Goal: Information Seeking & Learning: Learn about a topic

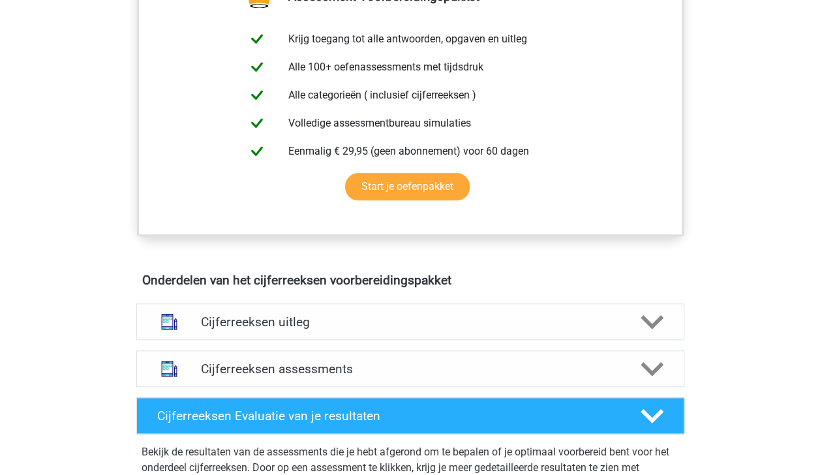
scroll to position [527, 0]
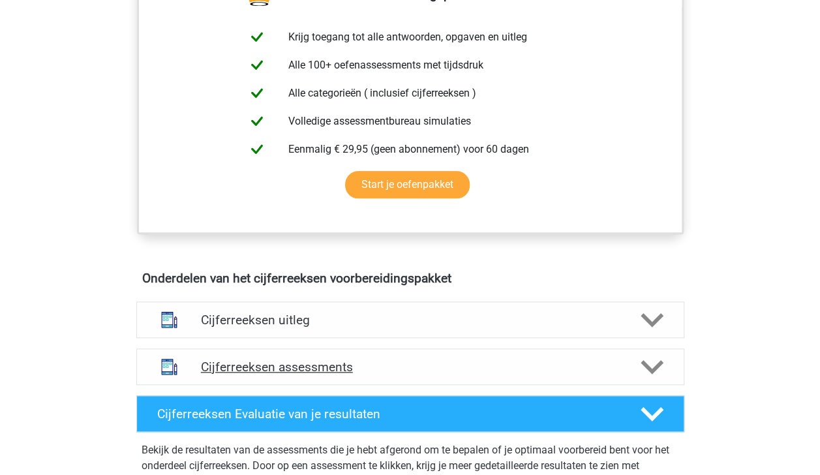
click at [658, 374] on polygon at bounding box center [652, 366] width 23 height 14
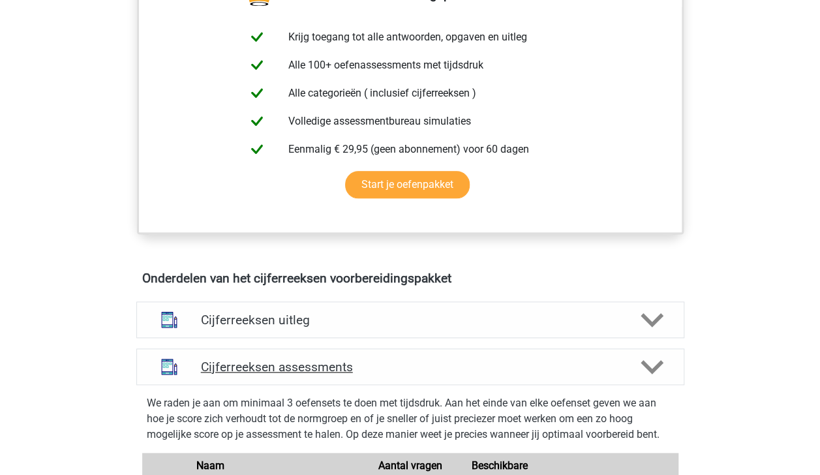
click at [658, 374] on polygon at bounding box center [652, 366] width 23 height 14
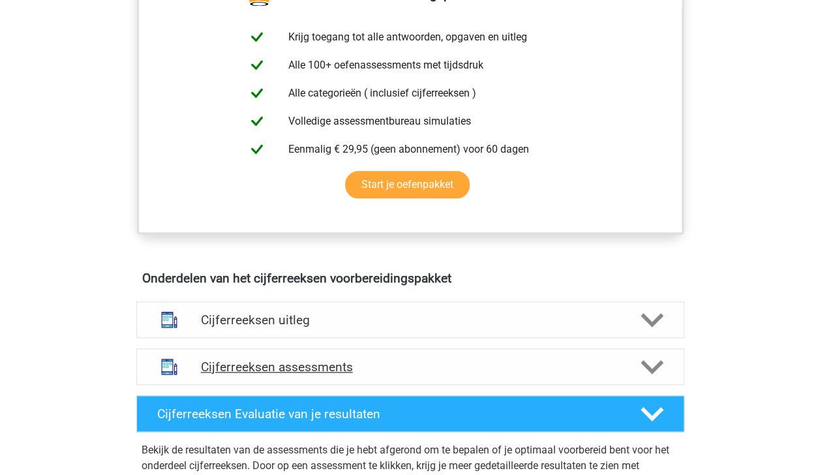
click at [661, 374] on polygon at bounding box center [652, 366] width 23 height 14
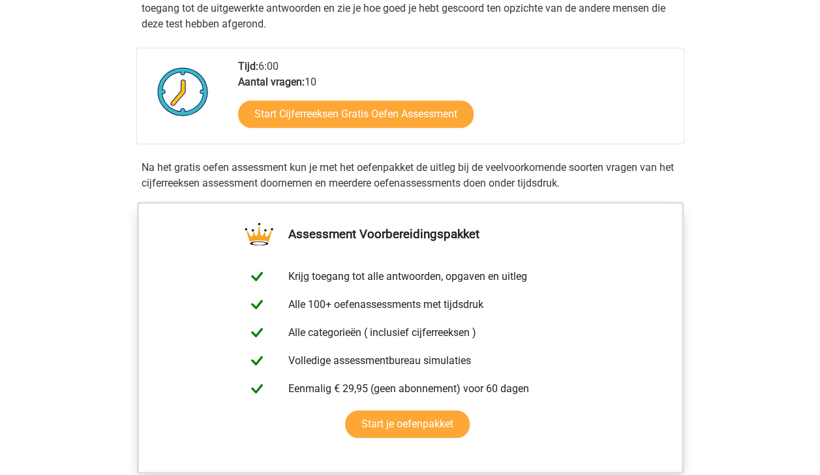
scroll to position [242, 0]
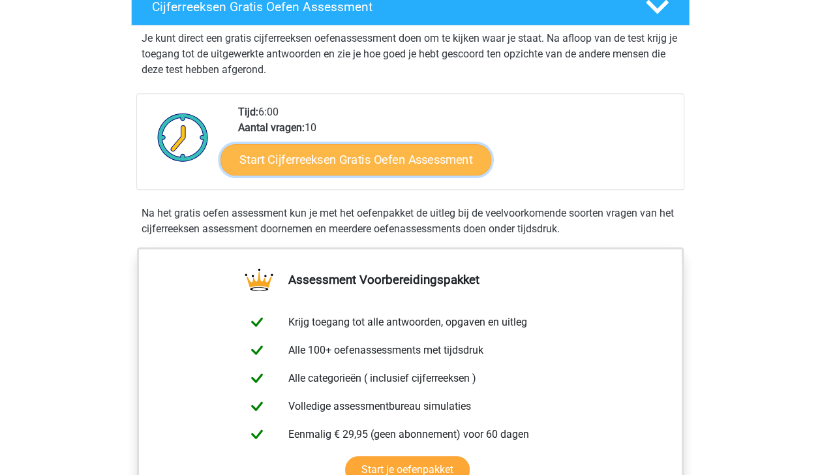
click at [454, 172] on link "Start Cijferreeksen Gratis Oefen Assessment" at bounding box center [355, 159] width 271 height 31
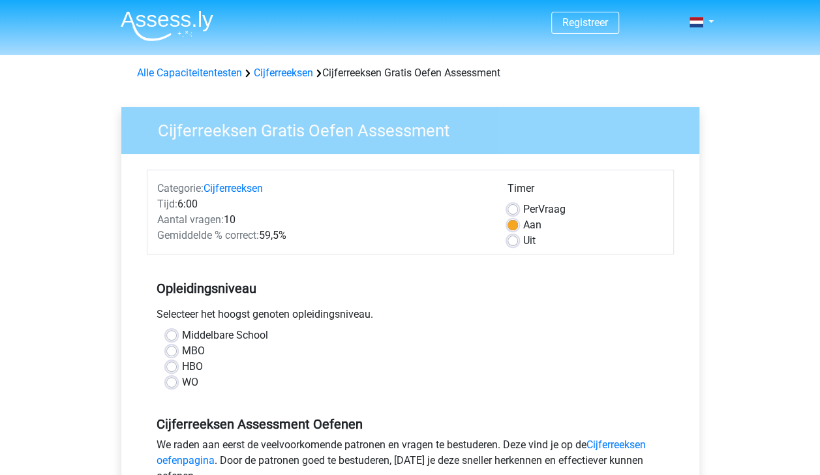
click at [182, 346] on label "MBO" at bounding box center [193, 351] width 23 height 16
click at [174, 346] on input "MBO" at bounding box center [171, 349] width 10 height 13
radio input "true"
click at [182, 346] on label "MBO" at bounding box center [193, 351] width 23 height 16
click at [174, 346] on input "MBO" at bounding box center [171, 349] width 10 height 13
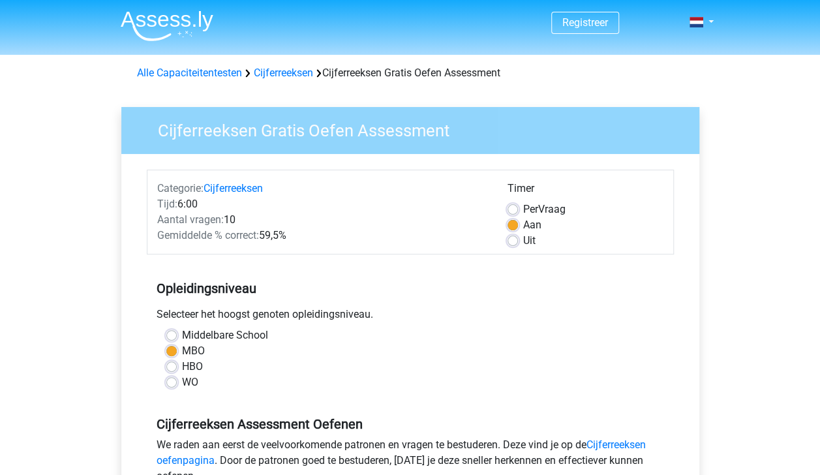
click at [523, 237] on label "Uit" at bounding box center [529, 241] width 12 height 16
click at [517, 237] on input "Uit" at bounding box center [513, 239] width 10 height 13
radio input "true"
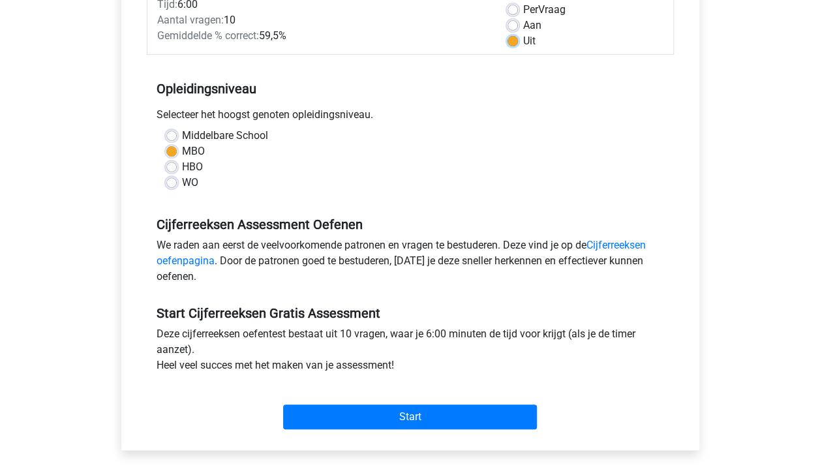
scroll to position [202, 0]
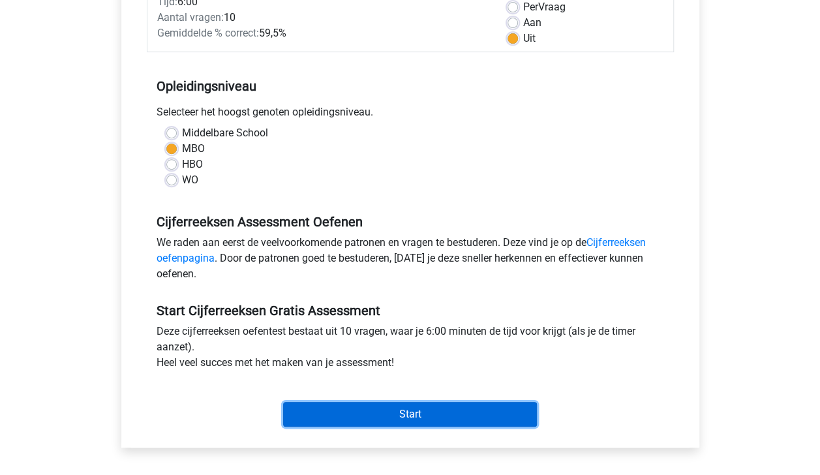
click at [454, 411] on input "Start" at bounding box center [410, 414] width 254 height 25
click at [416, 410] on input "Start" at bounding box center [410, 414] width 254 height 25
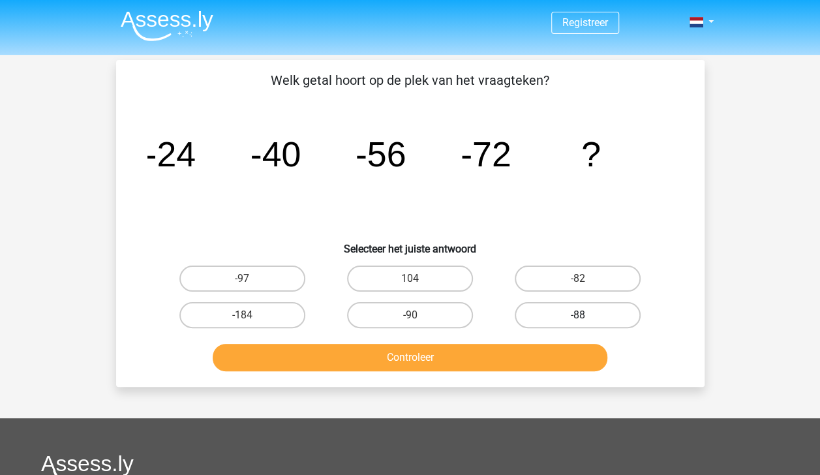
click at [545, 317] on label "-88" at bounding box center [578, 315] width 126 height 26
click at [578, 317] on input "-88" at bounding box center [582, 319] width 8 height 8
radio input "true"
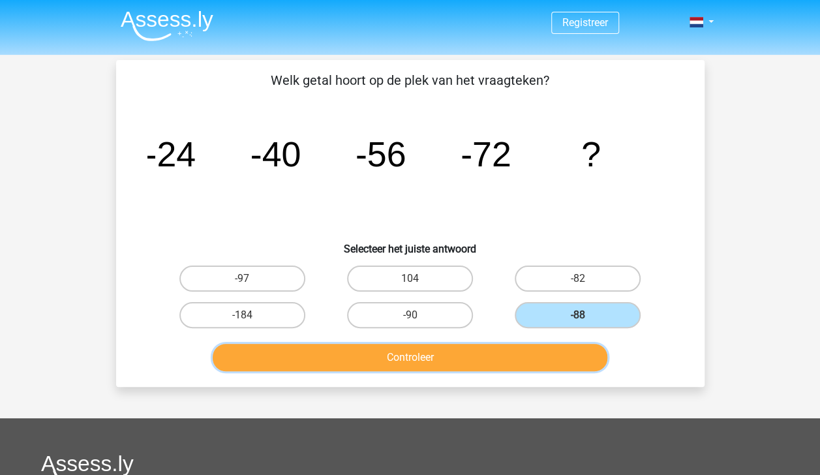
click at [528, 350] on button "Controleer" at bounding box center [410, 357] width 395 height 27
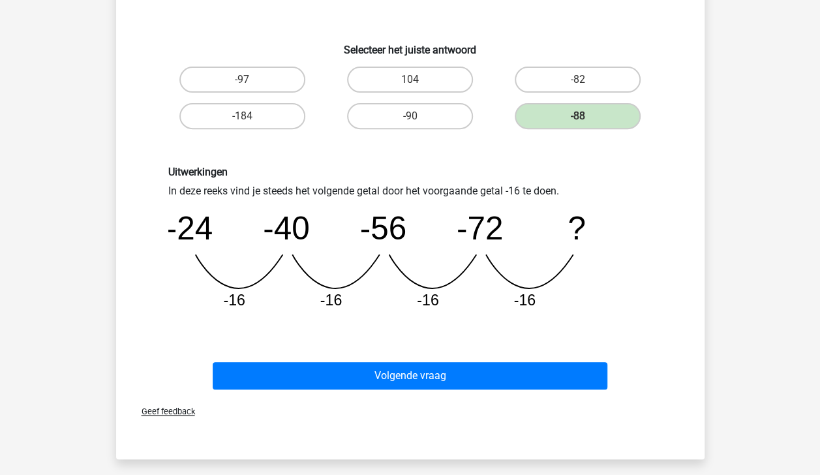
scroll to position [211, 0]
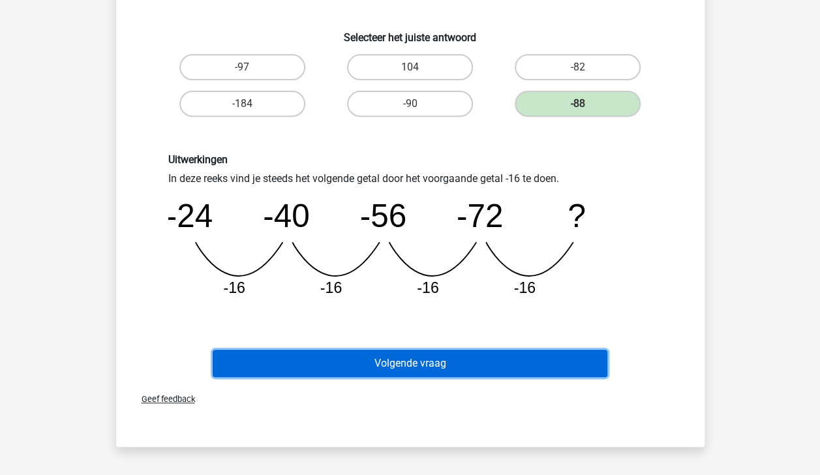
click at [518, 367] on button "Volgende vraag" at bounding box center [410, 363] width 395 height 27
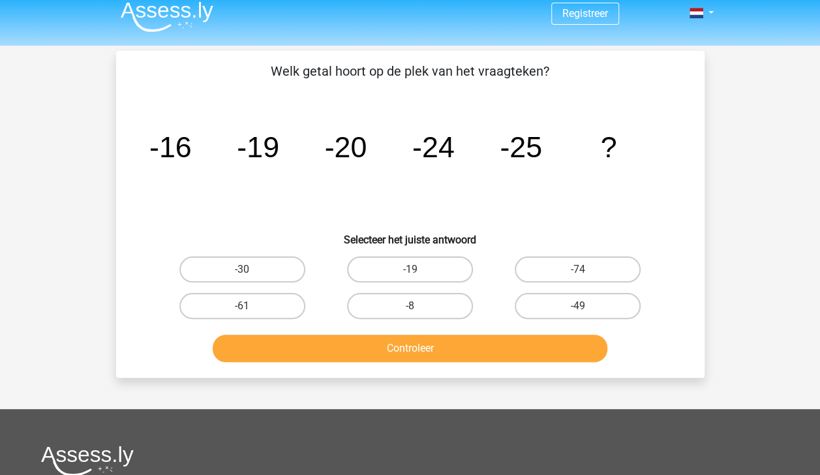
scroll to position [5, 0]
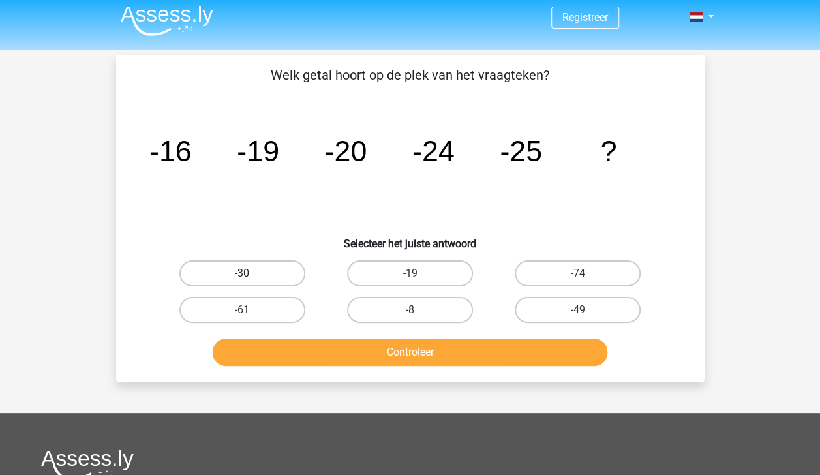
click at [244, 270] on label "-30" at bounding box center [242, 273] width 126 height 26
click at [244, 273] on input "-30" at bounding box center [246, 277] width 8 height 8
radio input "true"
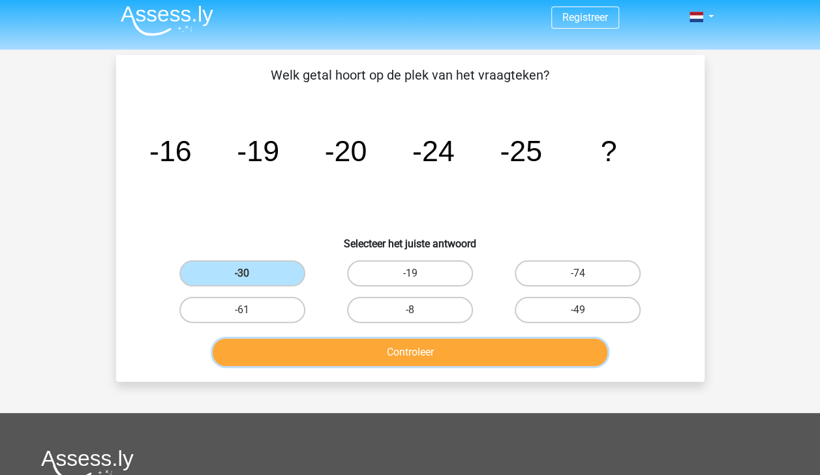
click at [404, 354] on button "Controleer" at bounding box center [410, 352] width 395 height 27
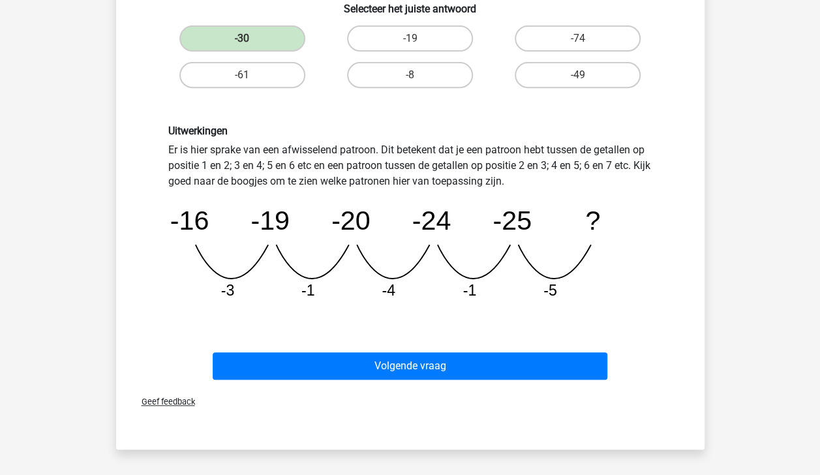
scroll to position [244, 0]
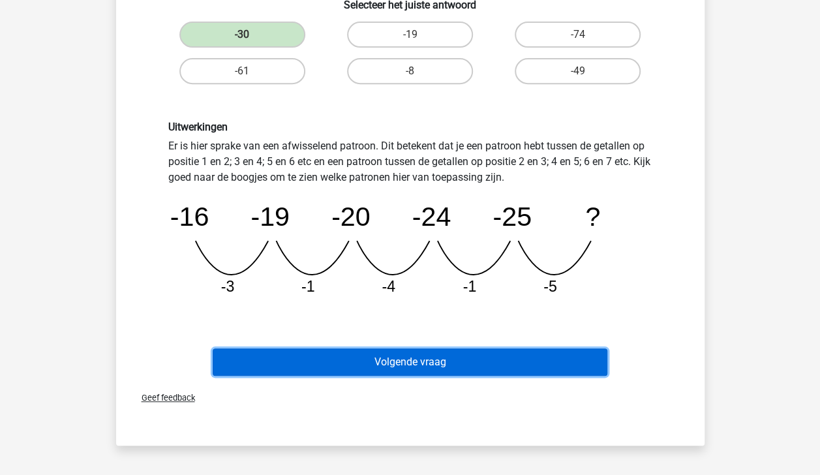
click at [485, 369] on button "Volgende vraag" at bounding box center [410, 361] width 395 height 27
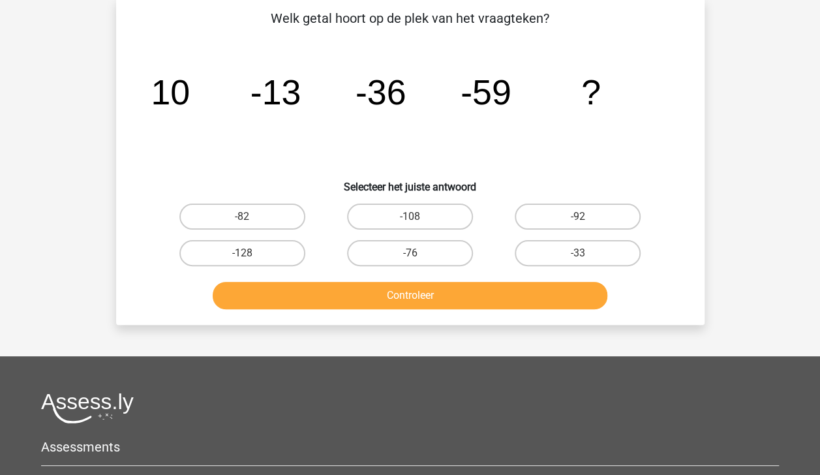
scroll to position [60, 0]
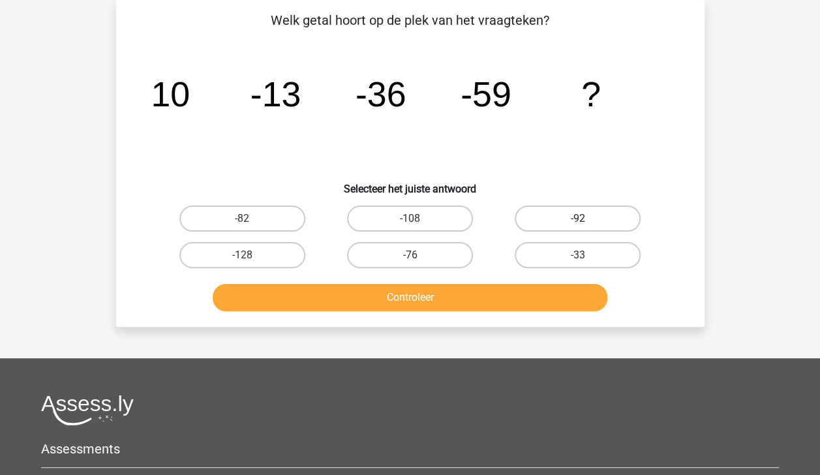
click at [621, 207] on label "-92" at bounding box center [578, 218] width 126 height 26
click at [586, 219] on input "-92" at bounding box center [582, 223] width 8 height 8
radio input "true"
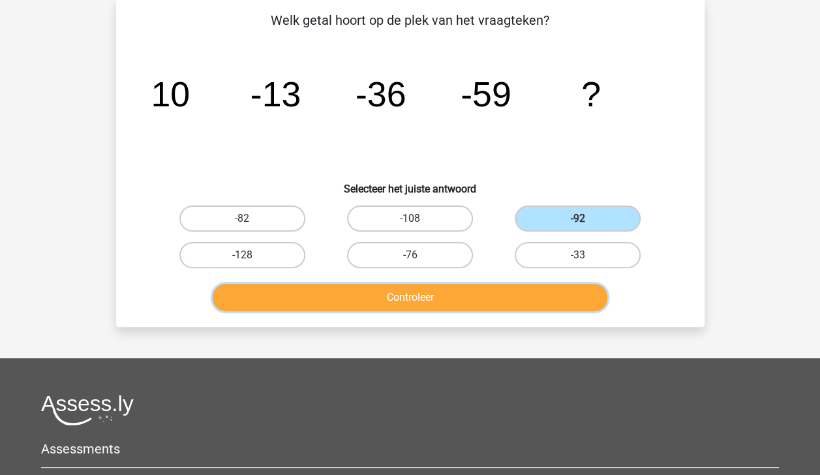
click at [493, 290] on button "Controleer" at bounding box center [410, 297] width 395 height 27
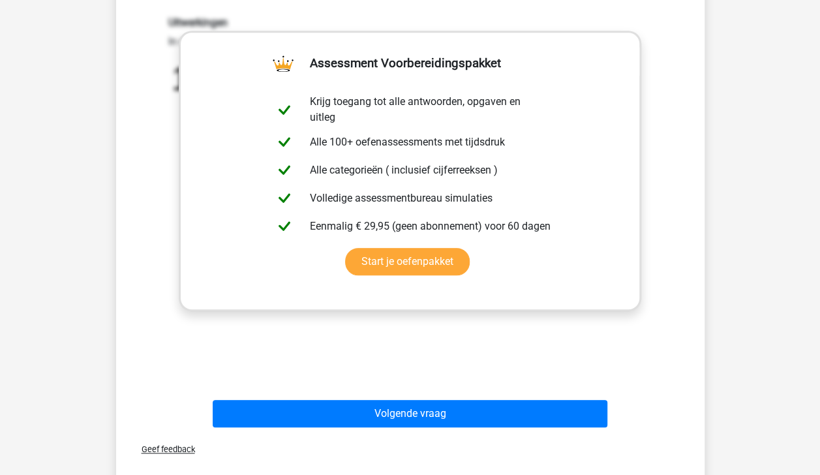
scroll to position [359, 0]
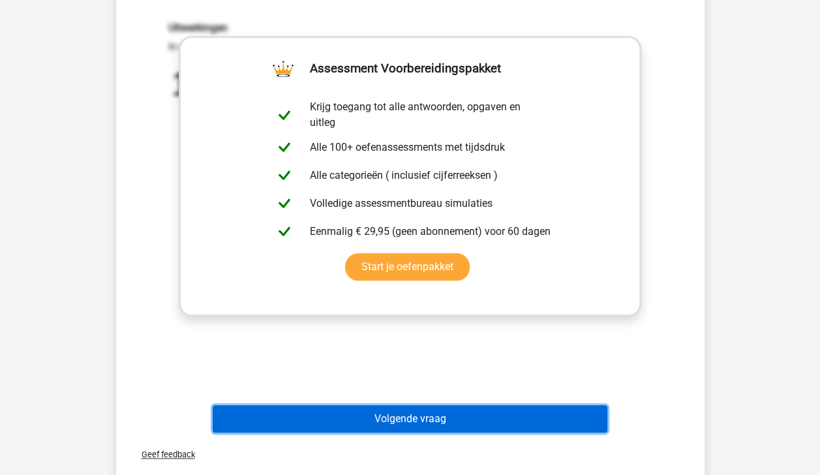
click at [478, 422] on button "Volgende vraag" at bounding box center [410, 418] width 395 height 27
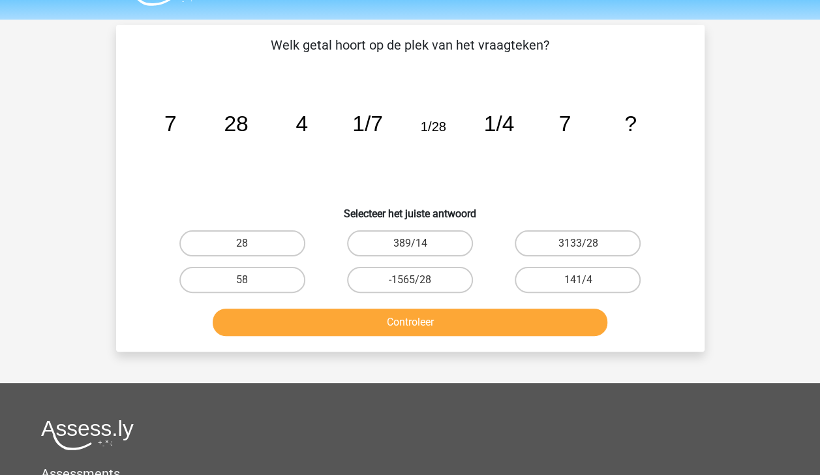
scroll to position [33, 0]
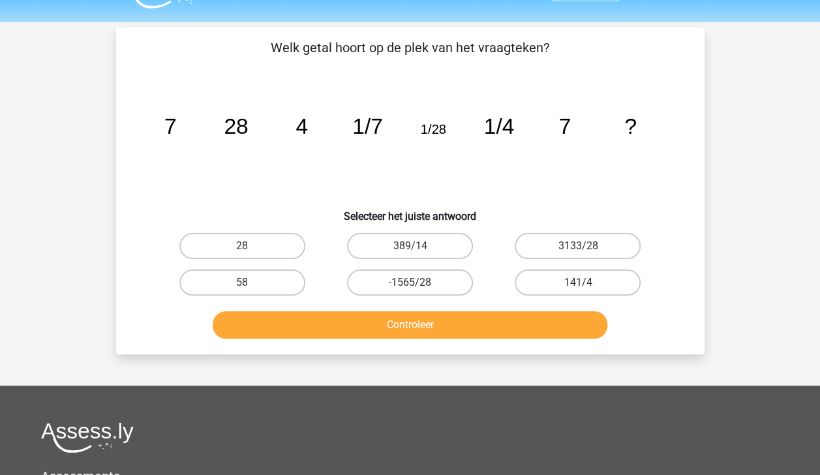
click at [295, 112] on icon "image/svg+xml 7 28 4 1/7 1/28 1/4 7 ?" at bounding box center [410, 134] width 526 height 132
click at [288, 247] on label "28" at bounding box center [242, 246] width 126 height 26
click at [250, 247] on input "28" at bounding box center [246, 250] width 8 height 8
radio input "true"
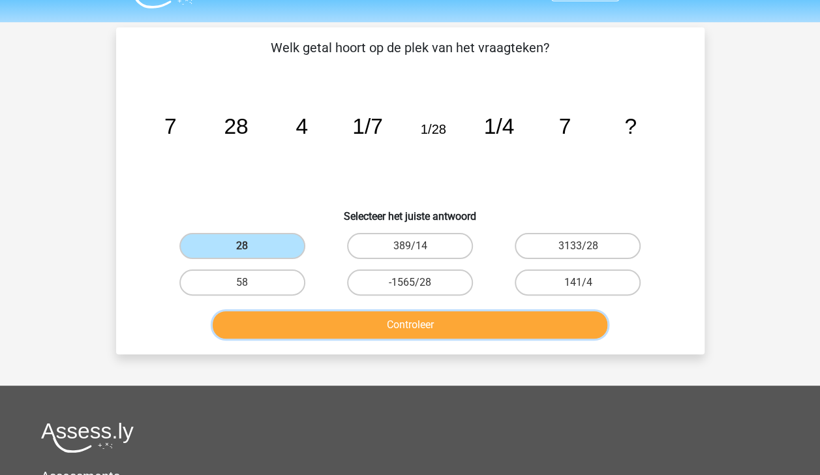
click at [368, 320] on button "Controleer" at bounding box center [410, 324] width 395 height 27
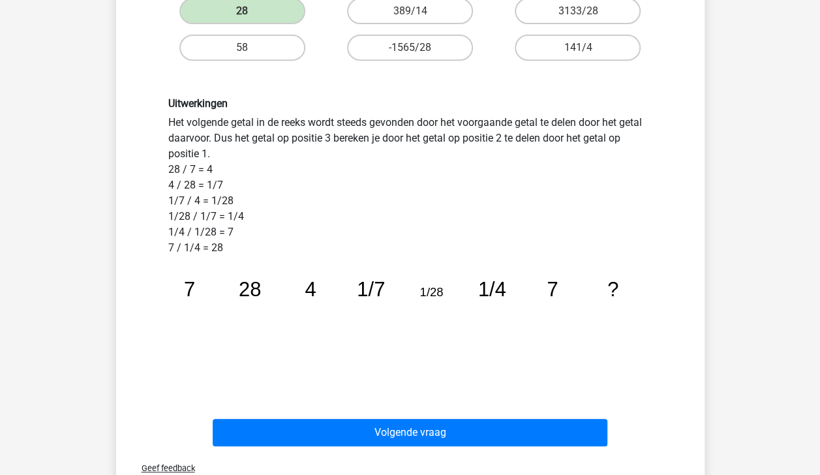
scroll to position [269, 0]
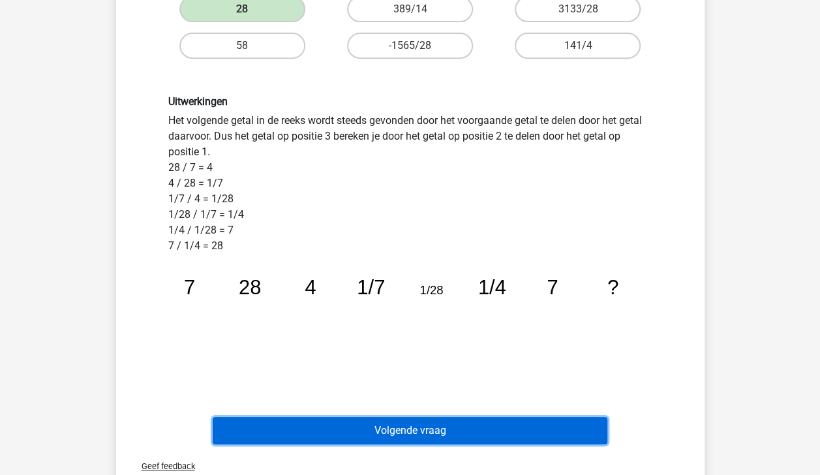
click at [534, 429] on button "Volgende vraag" at bounding box center [410, 430] width 395 height 27
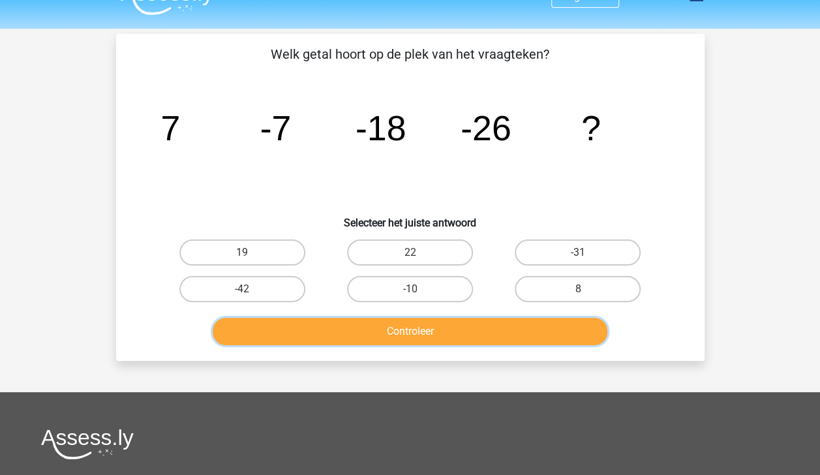
scroll to position [10, 0]
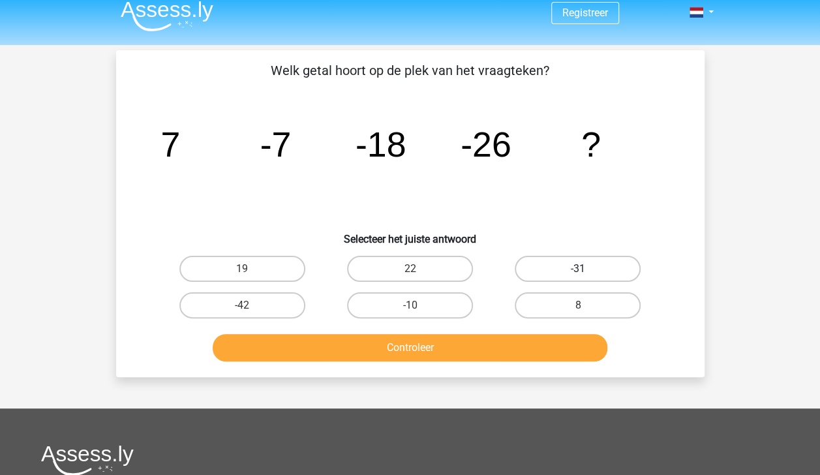
click at [606, 271] on label "-31" at bounding box center [578, 269] width 126 height 26
click at [586, 271] on input "-31" at bounding box center [582, 273] width 8 height 8
radio input "true"
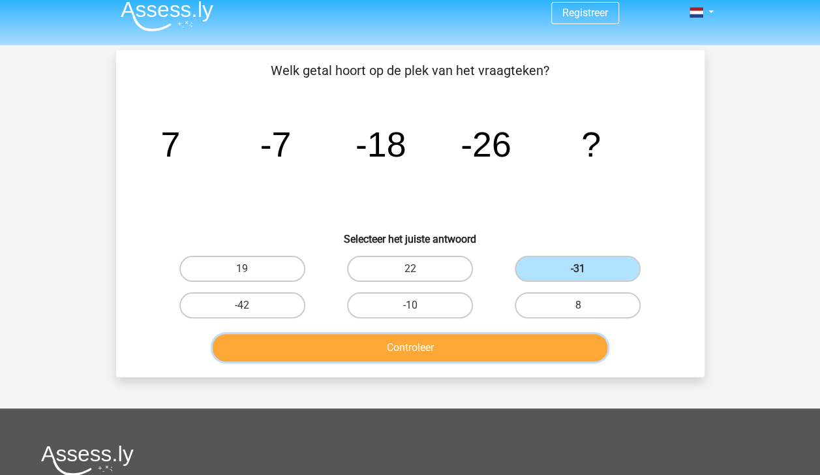
click at [549, 339] on button "Controleer" at bounding box center [410, 347] width 395 height 27
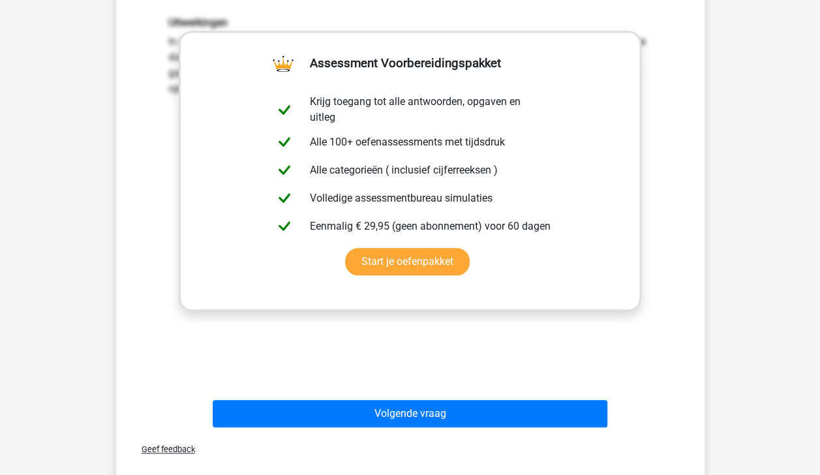
scroll to position [371, 0]
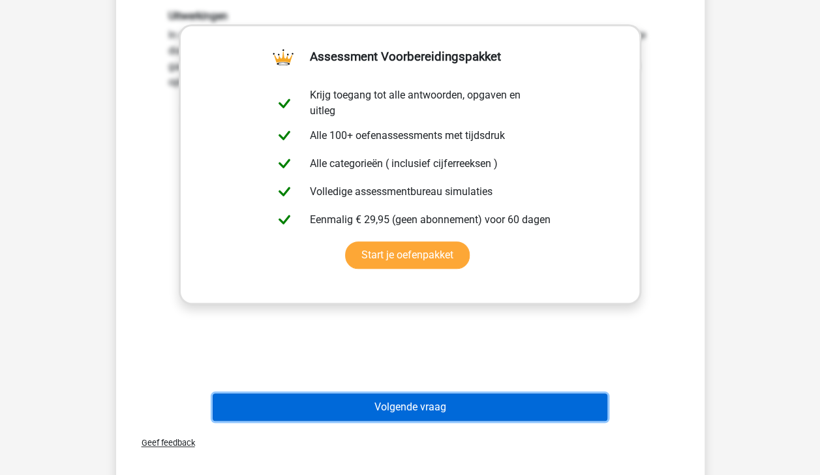
click at [475, 402] on button "Volgende vraag" at bounding box center [410, 406] width 395 height 27
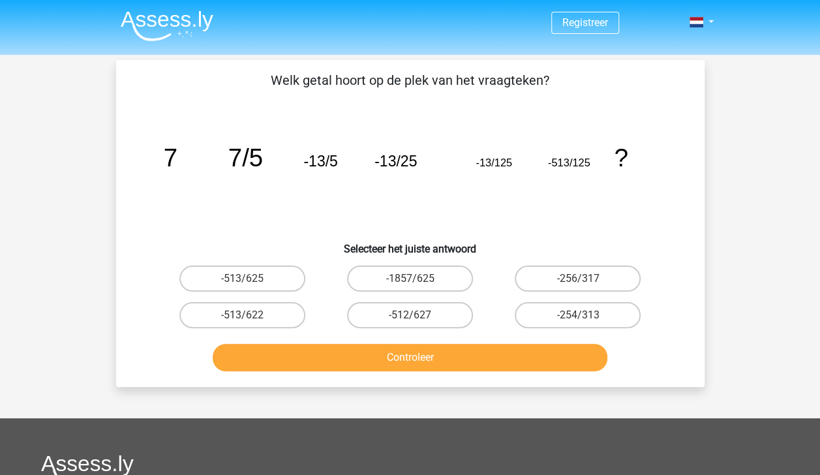
scroll to position [0, 0]
click at [334, 207] on icon "image/svg+xml 7 7/5 -13/5 -13/25 -13/125 -513/125 ?" at bounding box center [410, 166] width 526 height 132
click at [506, 164] on tspan "-13/125" at bounding box center [494, 163] width 37 height 12
click at [273, 273] on label "-513/625" at bounding box center [242, 278] width 126 height 26
click at [250, 279] on input "-513/625" at bounding box center [246, 283] width 8 height 8
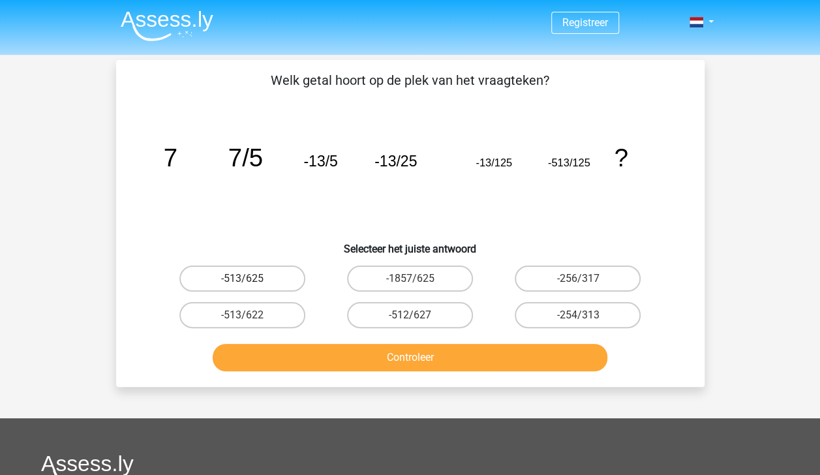
radio input "true"
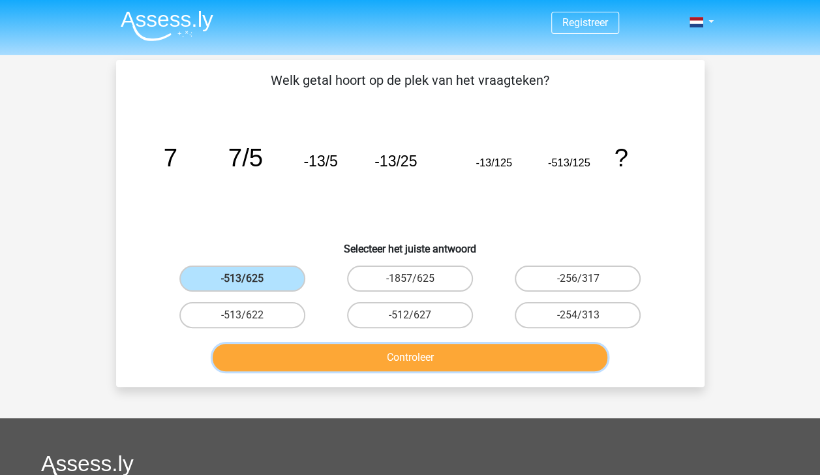
click at [339, 355] on button "Controleer" at bounding box center [410, 357] width 395 height 27
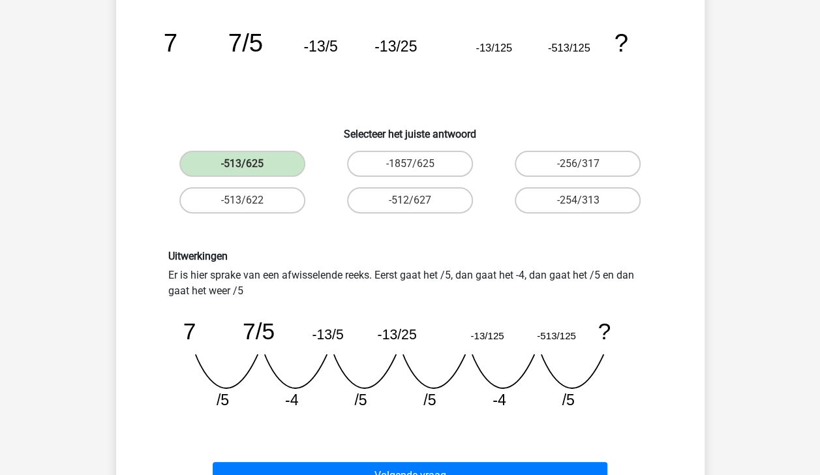
scroll to position [118, 0]
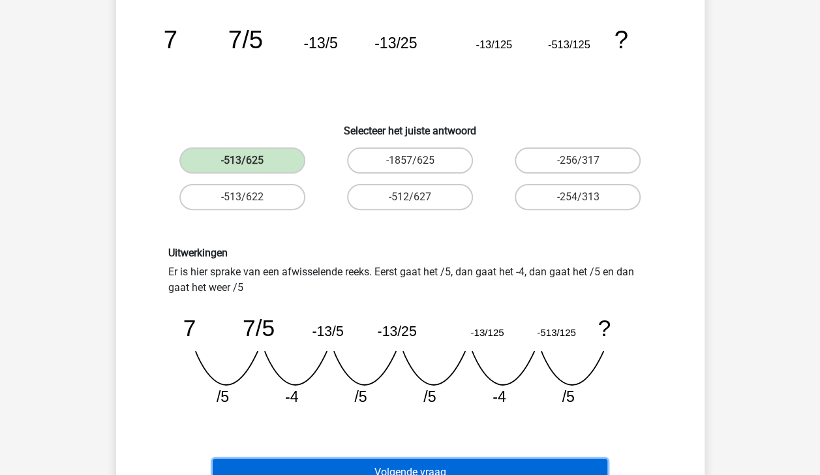
click at [587, 462] on button "Volgende vraag" at bounding box center [410, 472] width 395 height 27
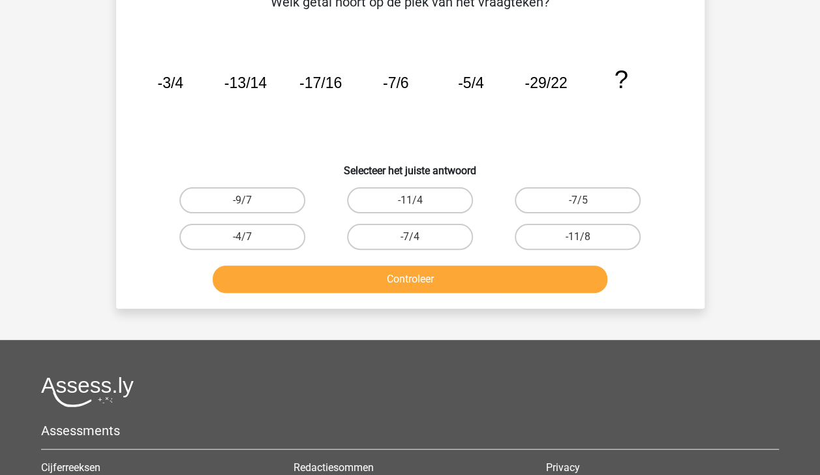
scroll to position [60, 0]
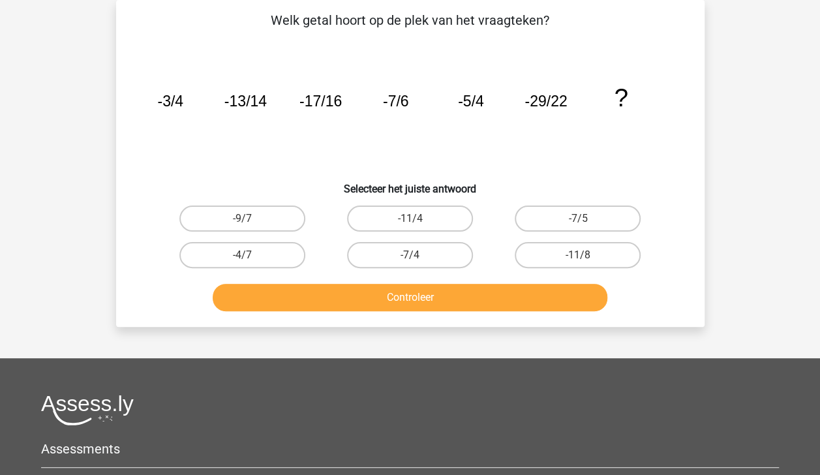
click at [500, 296] on button "Controleer" at bounding box center [410, 297] width 395 height 27
click at [446, 252] on label "-7/4" at bounding box center [410, 255] width 126 height 26
click at [418, 255] on input "-7/4" at bounding box center [414, 259] width 8 height 8
radio input "true"
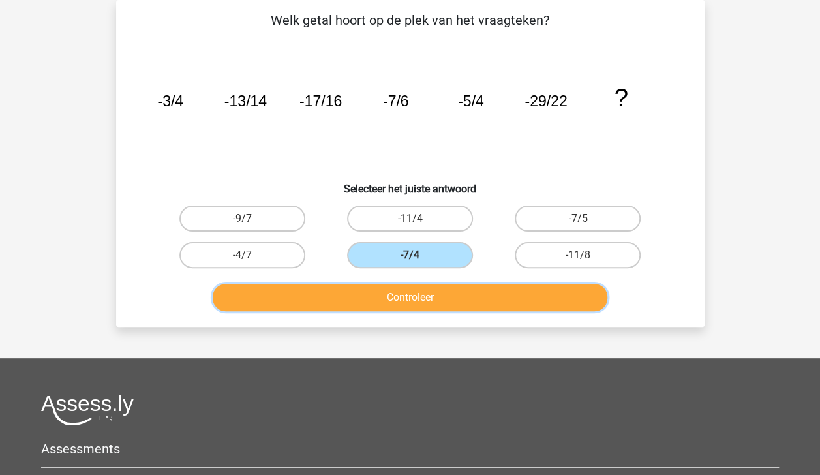
click at [463, 290] on button "Controleer" at bounding box center [410, 297] width 395 height 27
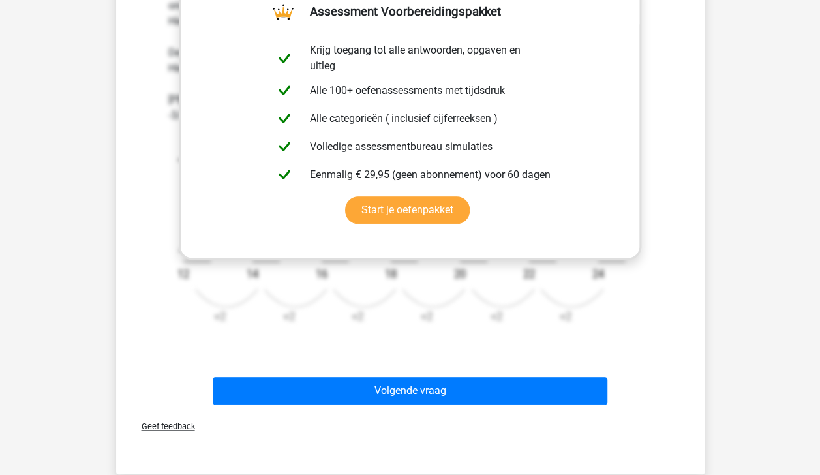
scroll to position [417, 0]
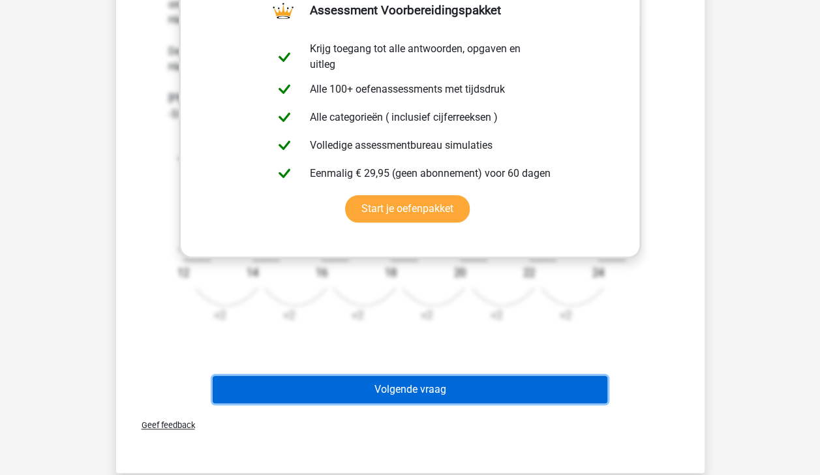
click at [511, 390] on button "Volgende vraag" at bounding box center [410, 389] width 395 height 27
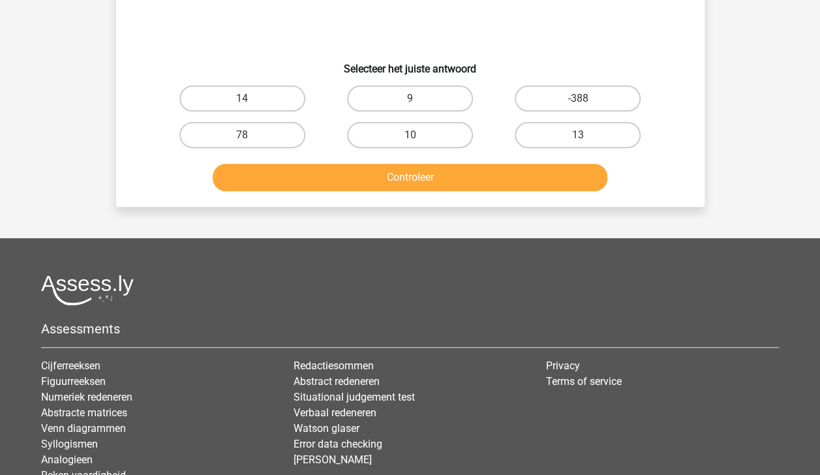
scroll to position [60, 0]
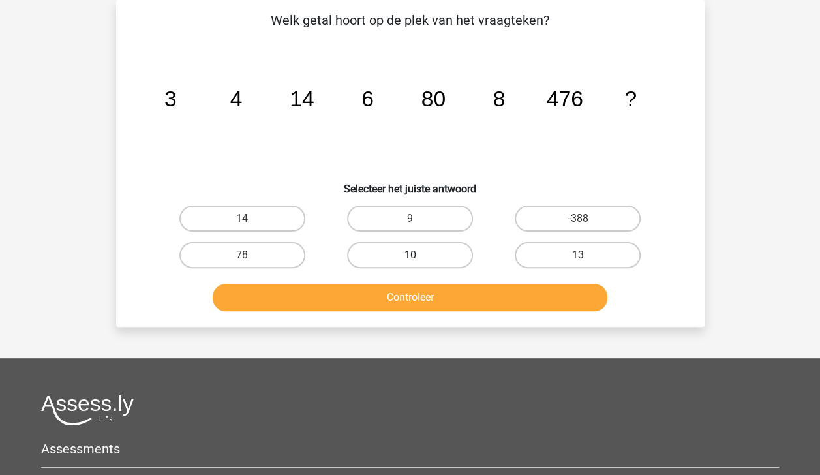
click at [438, 250] on label "10" at bounding box center [410, 255] width 126 height 26
click at [418, 255] on input "10" at bounding box center [414, 259] width 8 height 8
radio input "true"
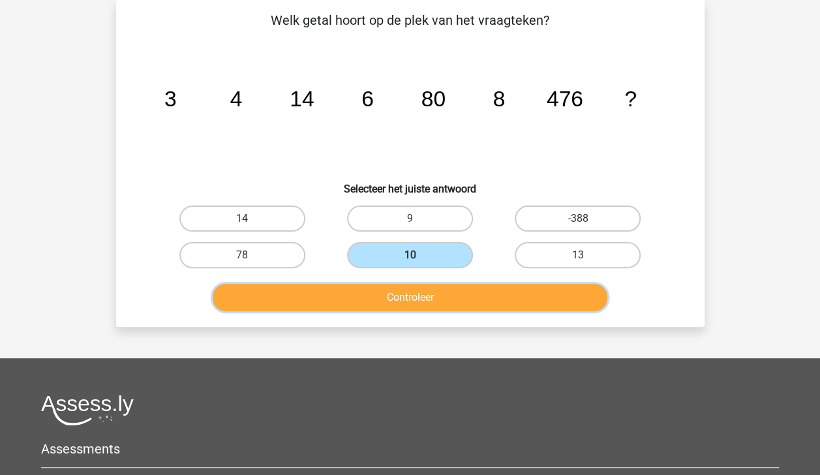
click at [451, 301] on button "Controleer" at bounding box center [410, 297] width 395 height 27
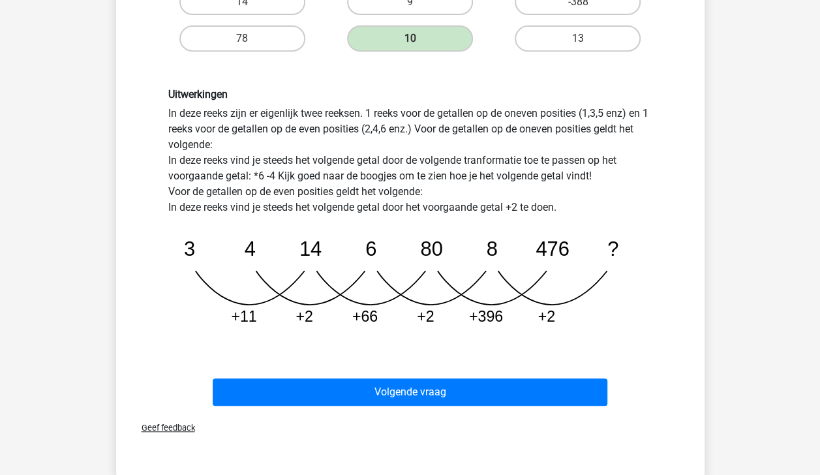
scroll to position [282, 0]
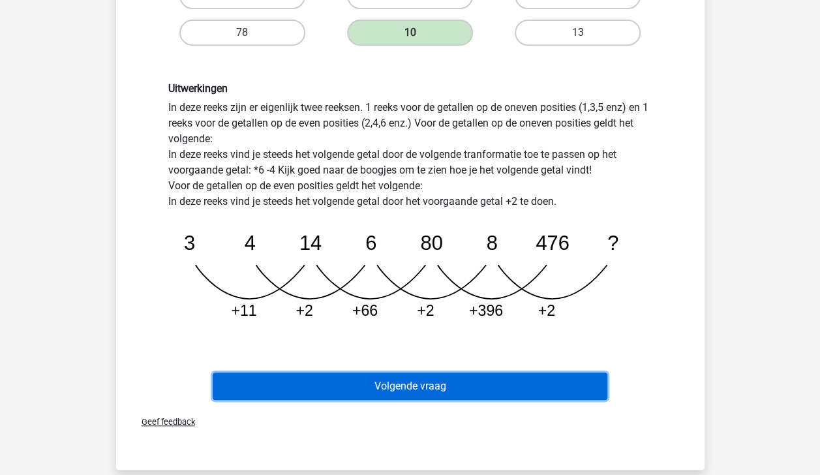
click at [517, 392] on button "Volgende vraag" at bounding box center [410, 385] width 395 height 27
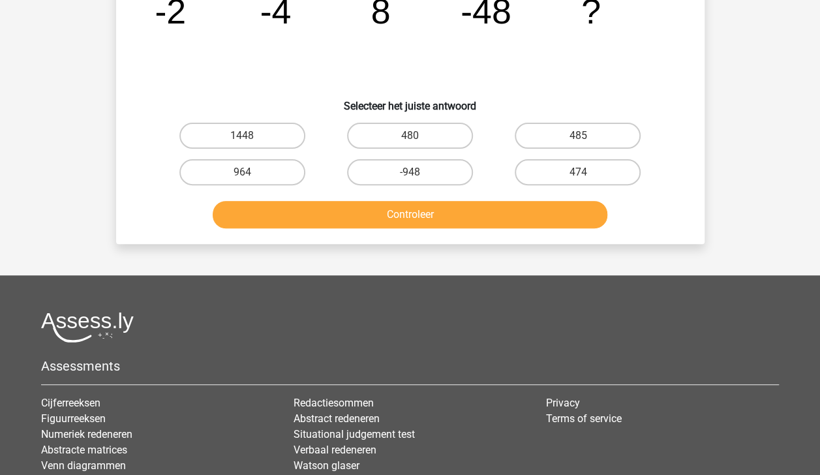
scroll to position [60, 0]
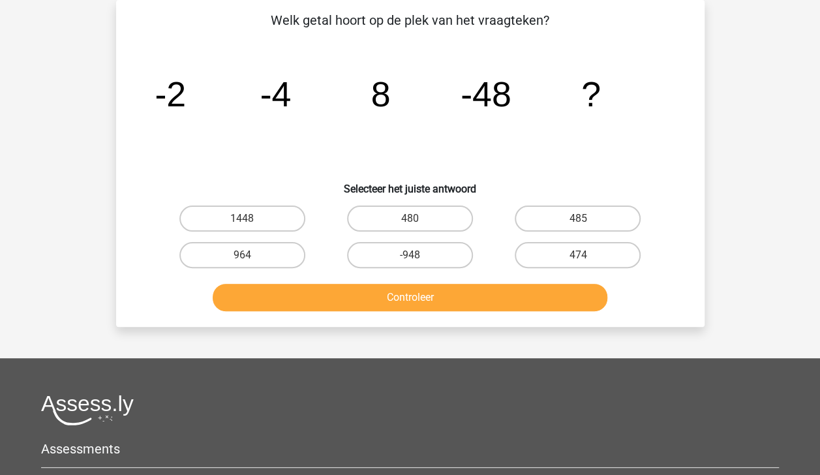
click at [264, 26] on p "Welk getal hoort op de plek van het vraagteken?" at bounding box center [410, 20] width 547 height 20
click at [386, 215] on label "480" at bounding box center [410, 218] width 126 height 26
click at [410, 219] on input "480" at bounding box center [414, 223] width 8 height 8
radio input "true"
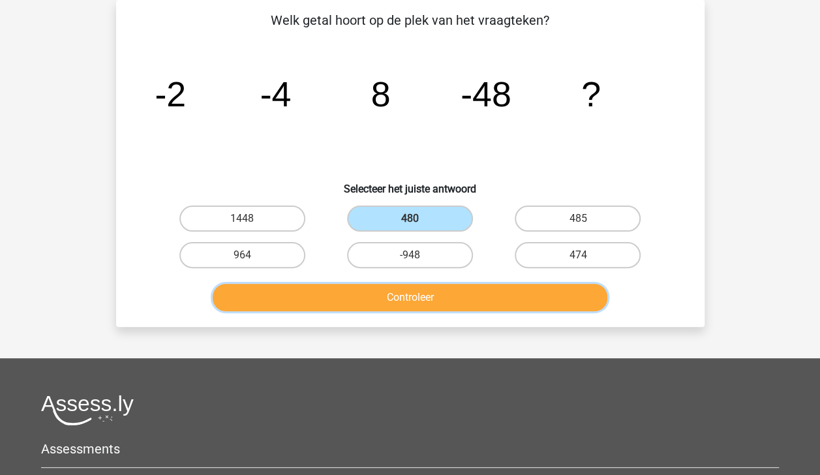
click at [413, 289] on button "Controleer" at bounding box center [410, 297] width 395 height 27
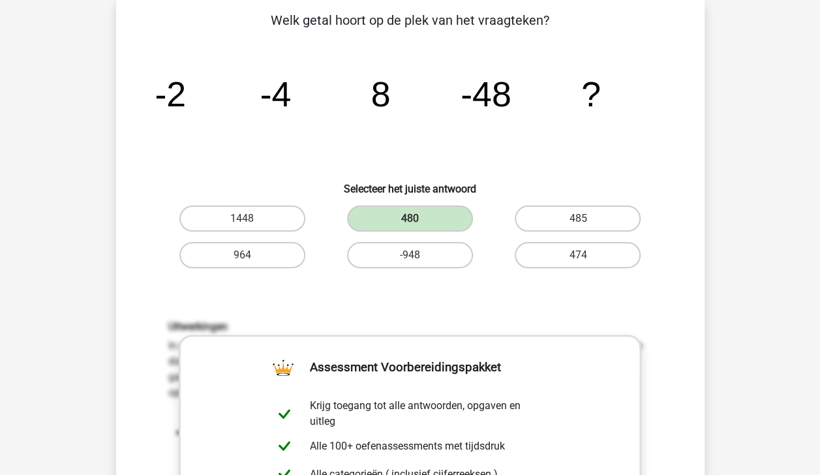
drag, startPoint x: 415, startPoint y: 295, endPoint x: 429, endPoint y: 290, distance: 15.1
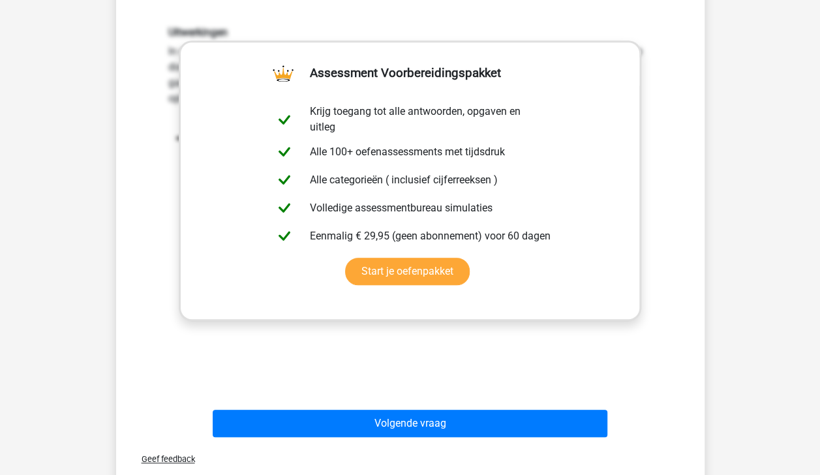
scroll to position [365, 0]
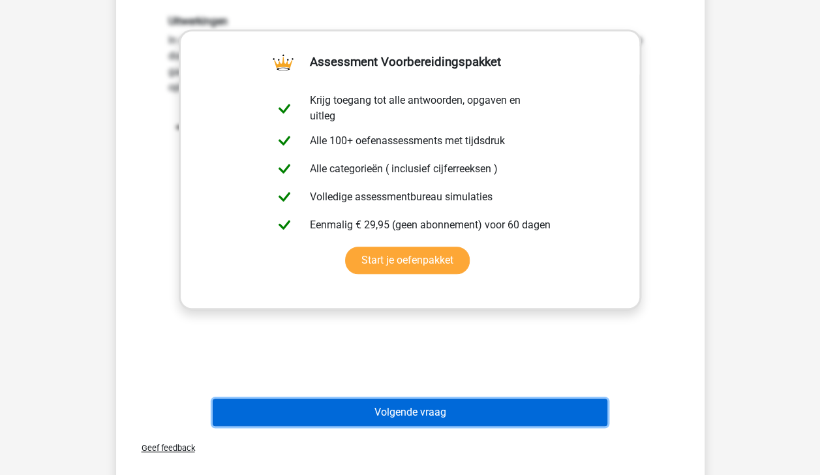
click at [543, 406] on button "Volgende vraag" at bounding box center [410, 412] width 395 height 27
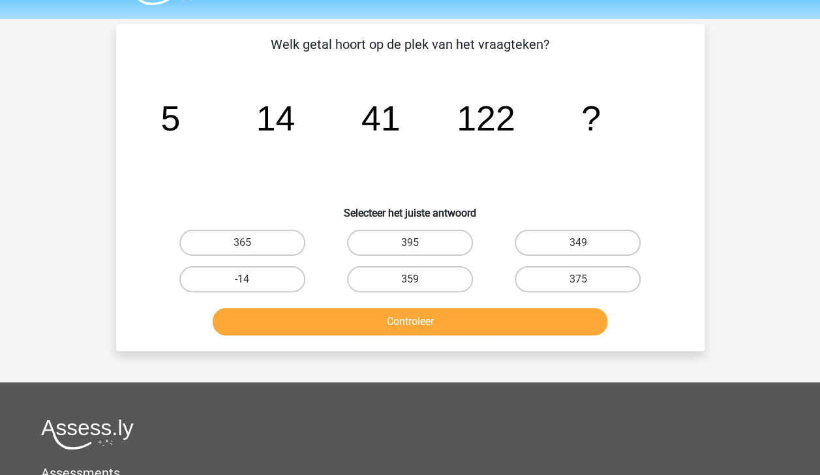
scroll to position [25, 0]
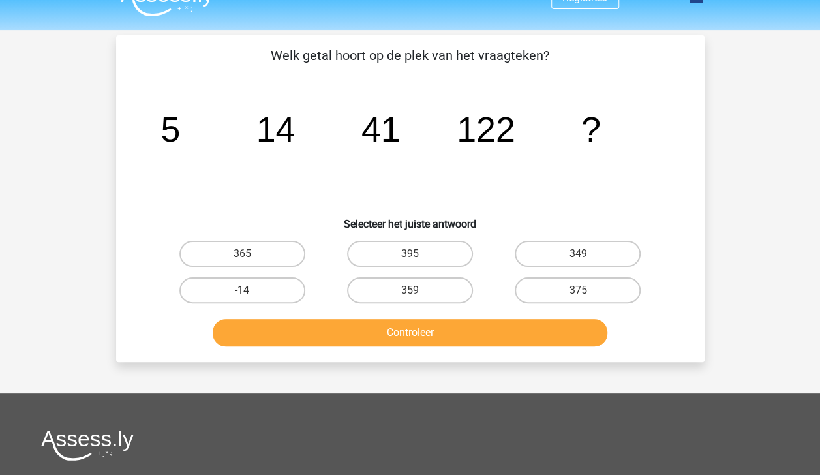
click at [241, 92] on icon "image/svg+xml 5 14 41 122 ?" at bounding box center [410, 142] width 526 height 132
click at [264, 245] on label "365" at bounding box center [242, 254] width 126 height 26
click at [250, 254] on input "365" at bounding box center [246, 258] width 8 height 8
radio input "true"
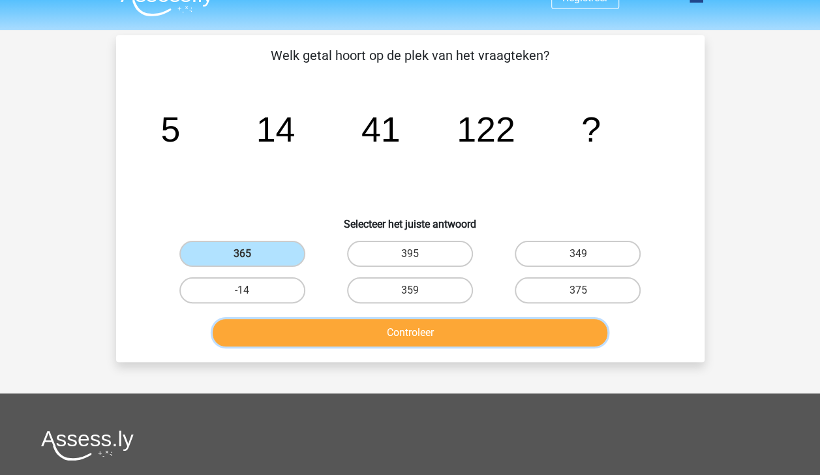
click at [321, 322] on button "Controleer" at bounding box center [410, 332] width 395 height 27
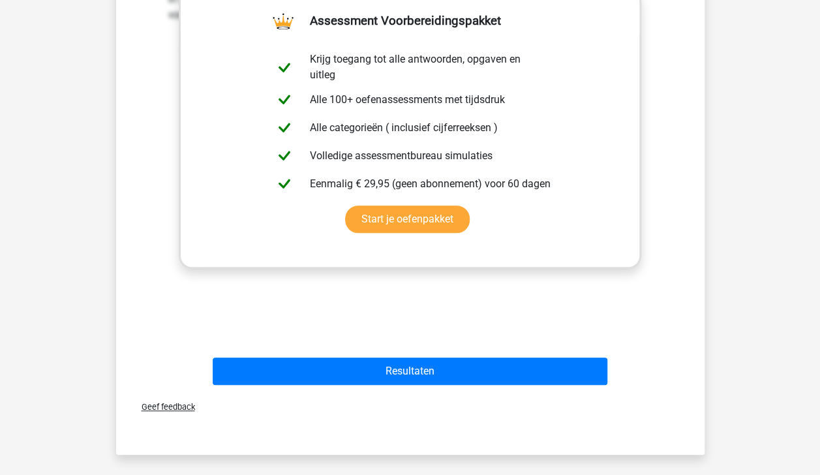
scroll to position [411, 0]
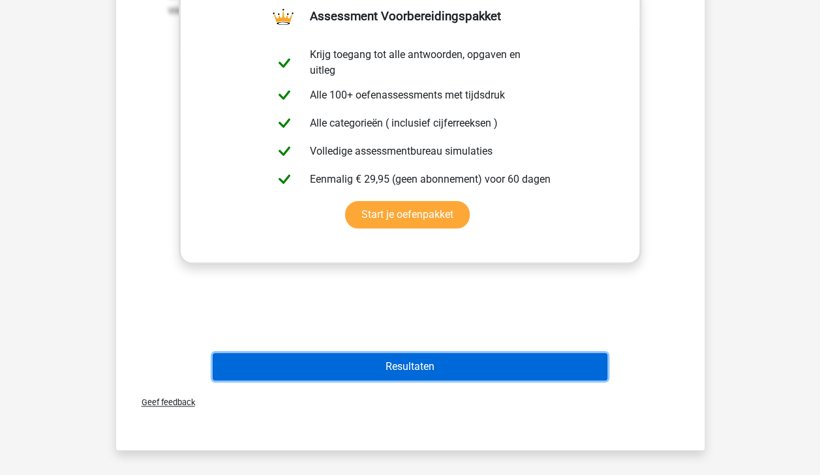
click at [554, 369] on button "Resultaten" at bounding box center [410, 366] width 395 height 27
click at [519, 363] on button "Resultaten" at bounding box center [410, 366] width 395 height 27
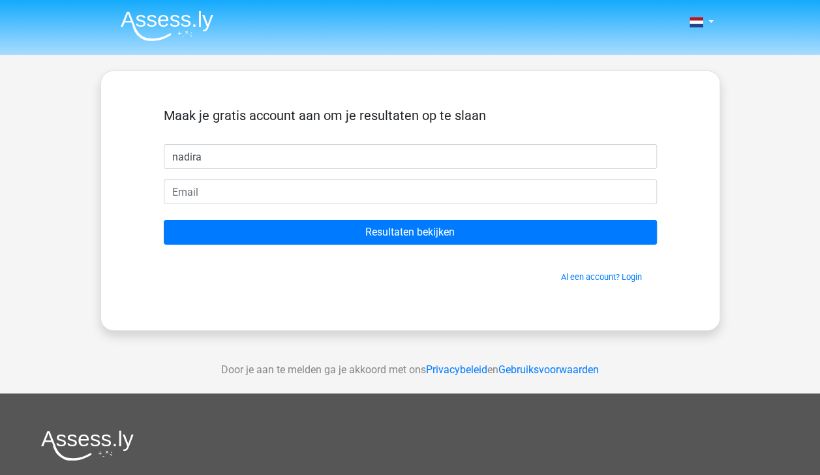
type input "nadira"
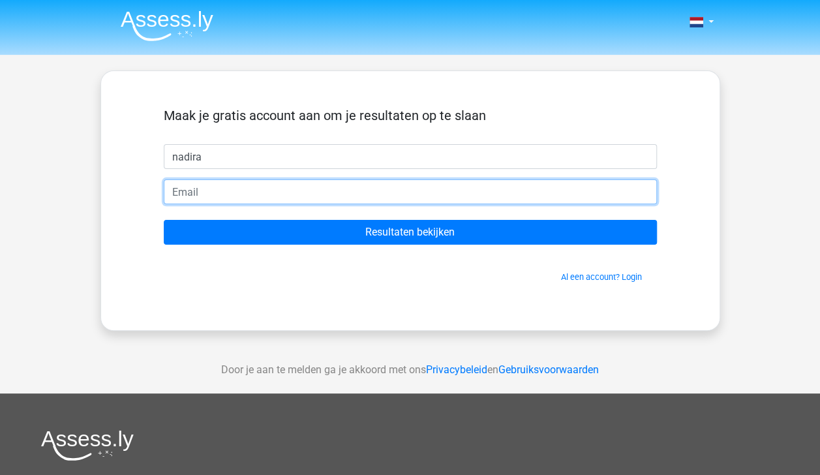
click at [473, 196] on input "email" at bounding box center [410, 191] width 493 height 25
type input "nadiralouisa@live.com"
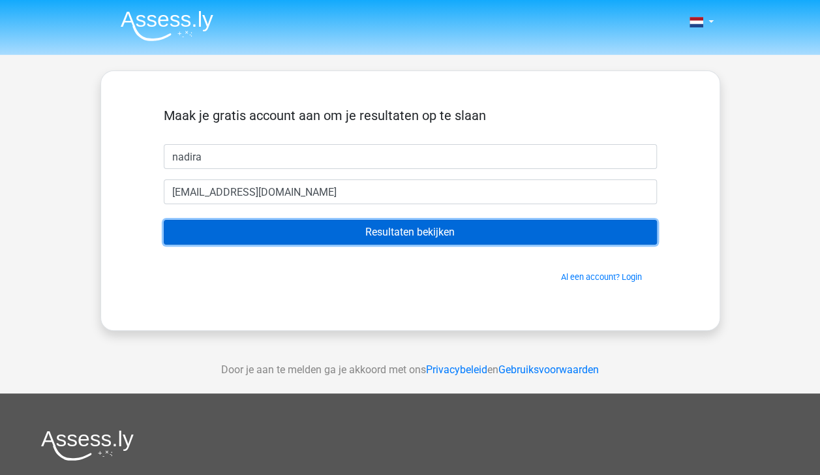
click at [375, 228] on input "Resultaten bekijken" at bounding box center [410, 232] width 493 height 25
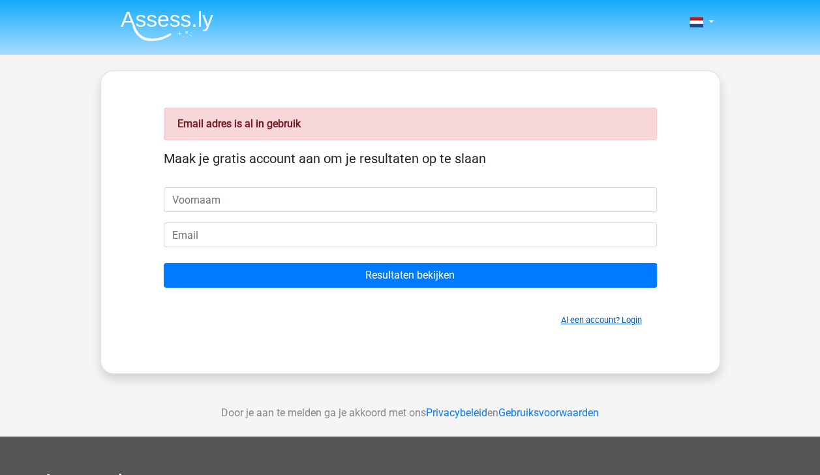
click at [596, 318] on link "Al een account? Login" at bounding box center [601, 320] width 81 height 10
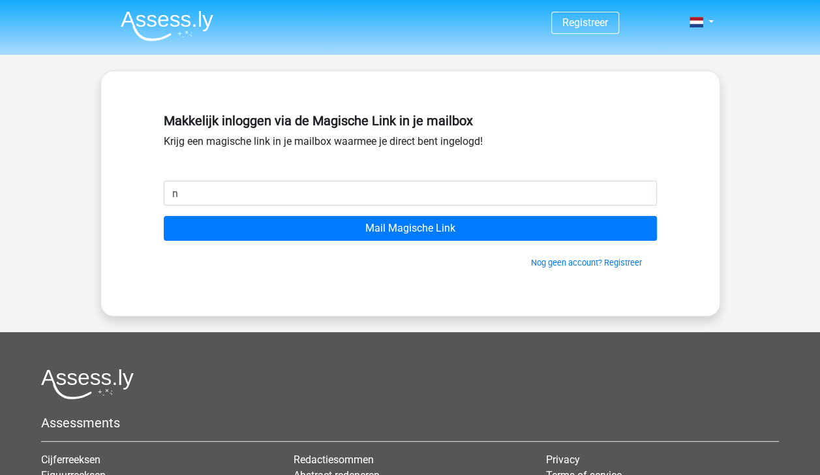
type input "[EMAIL_ADDRESS][DOMAIN_NAME]"
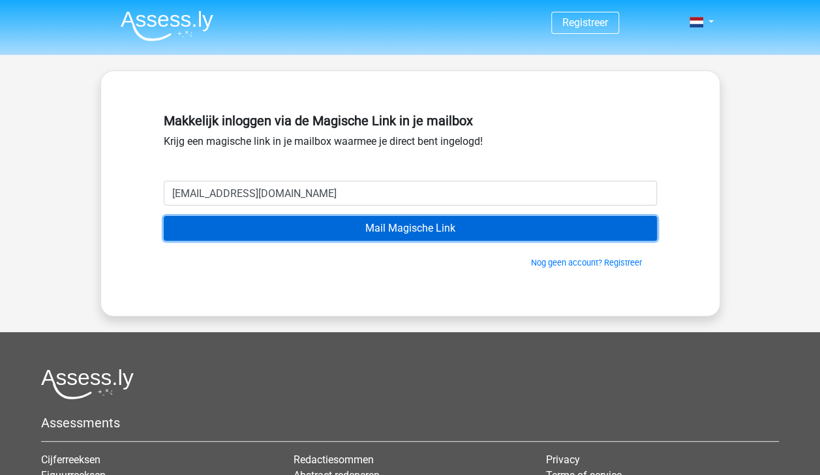
click at [364, 232] on input "Mail Magische Link" at bounding box center [410, 228] width 493 height 25
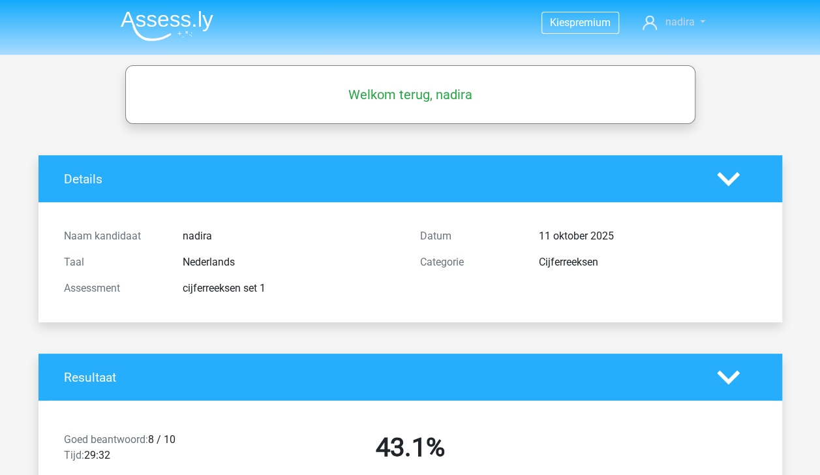
click at [701, 22] on link "nadira" at bounding box center [673, 22] width 72 height 16
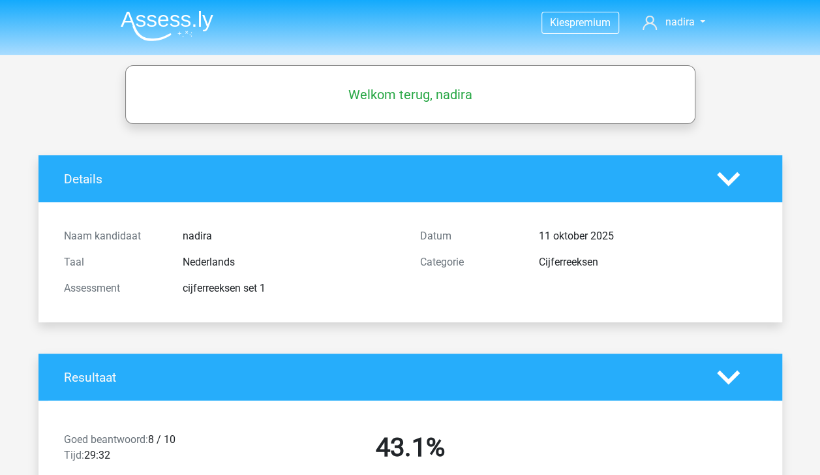
click at [185, 23] on img at bounding box center [167, 25] width 93 height 31
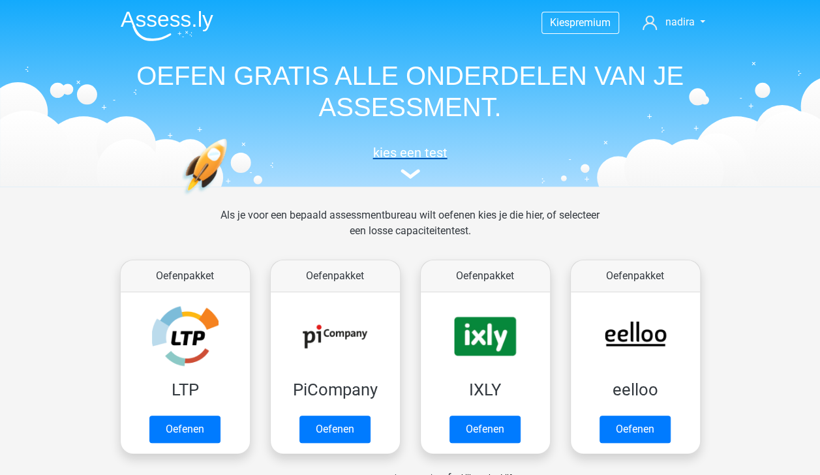
click at [414, 171] on img at bounding box center [411, 174] width 20 height 10
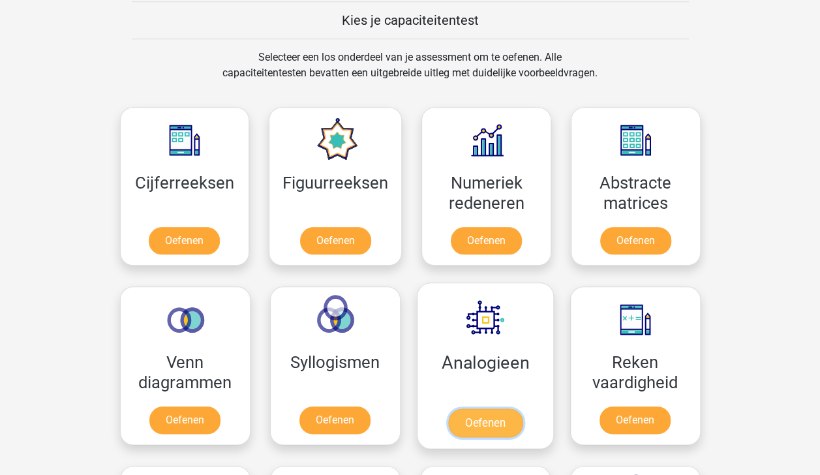
click at [465, 408] on link "Oefenen" at bounding box center [484, 422] width 74 height 29
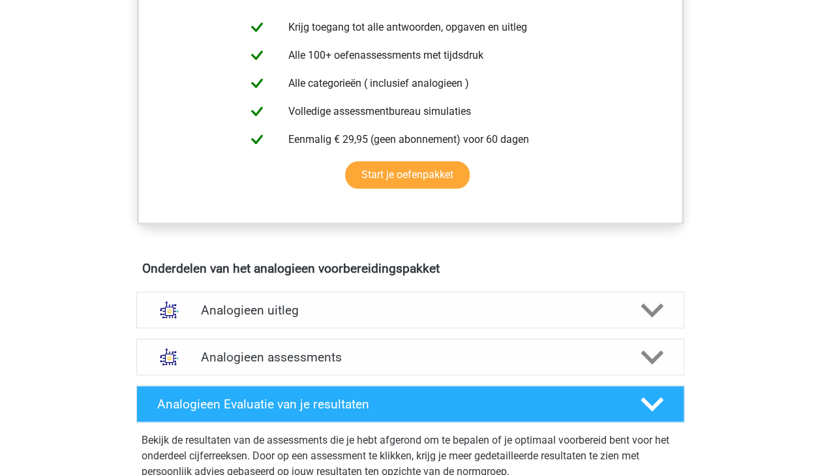
scroll to position [514, 0]
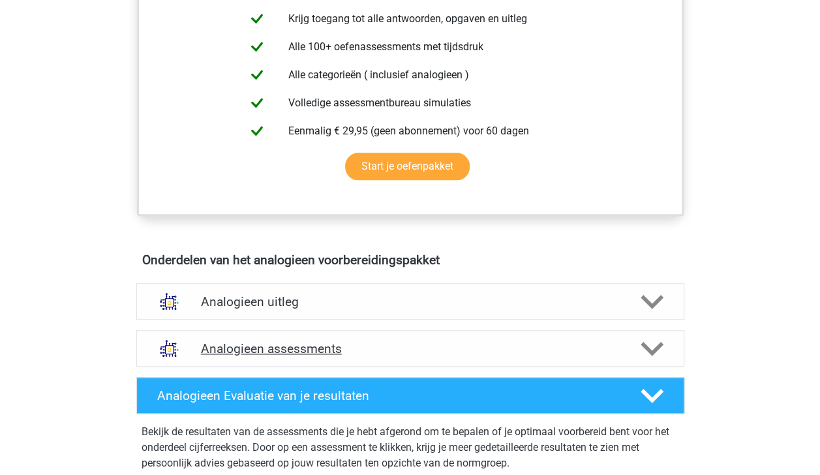
click at [667, 344] on div at bounding box center [651, 348] width 44 height 23
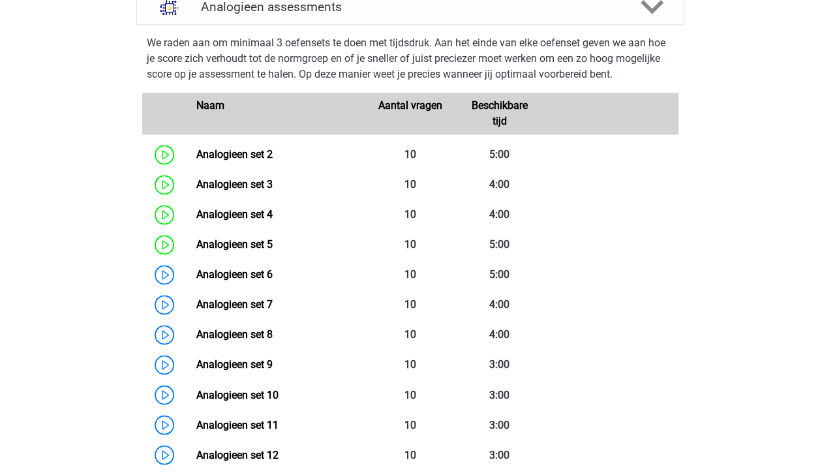
scroll to position [861, 0]
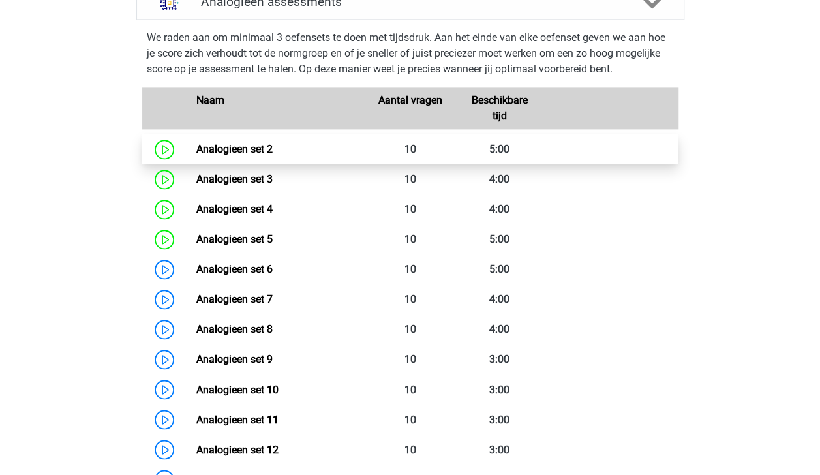
click at [273, 143] on link "Analogieen set 2" at bounding box center [234, 149] width 76 height 12
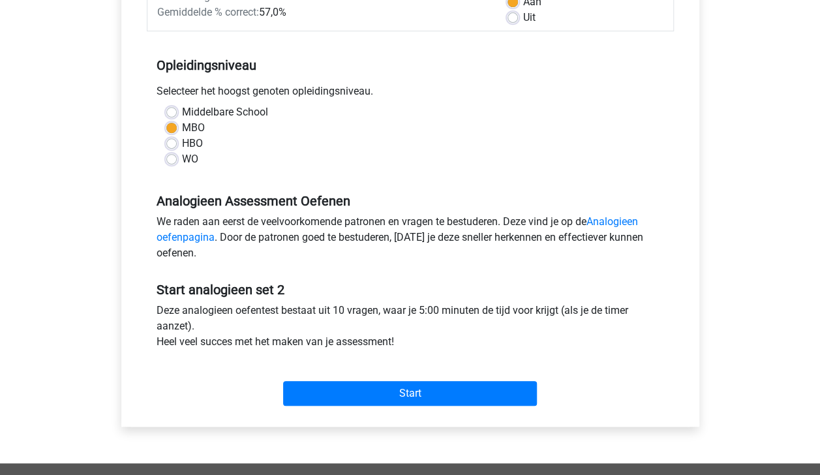
scroll to position [226, 0]
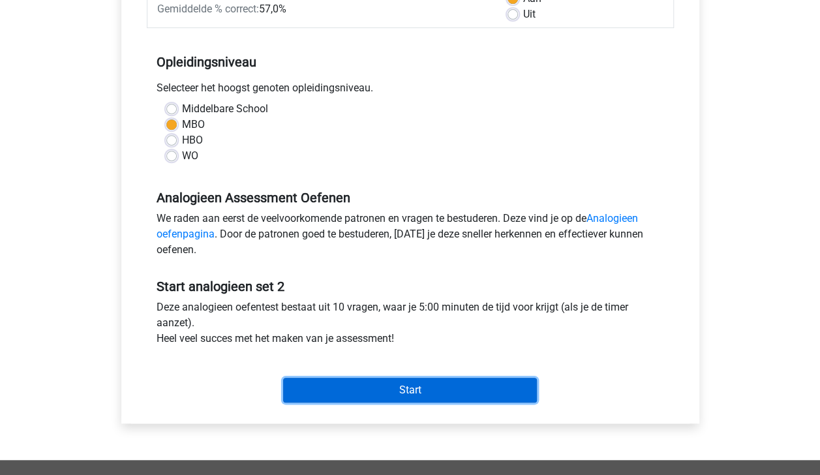
click at [515, 391] on input "Start" at bounding box center [410, 390] width 254 height 25
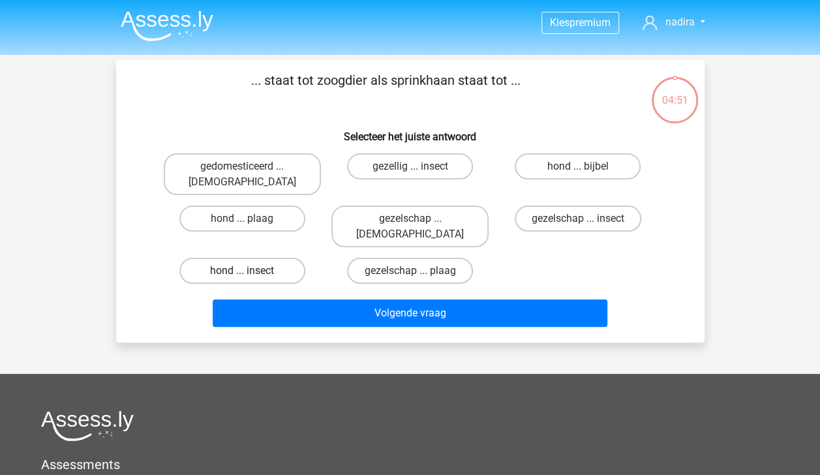
click at [277, 258] on label "hond ... insect" at bounding box center [242, 271] width 126 height 26
click at [250, 271] on input "hond ... insect" at bounding box center [246, 275] width 8 height 8
radio input "true"
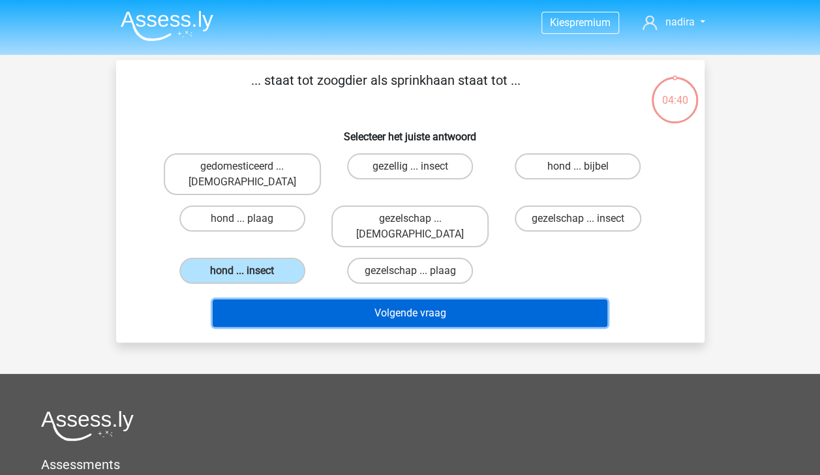
click at [391, 299] on button "Volgende vraag" at bounding box center [410, 312] width 395 height 27
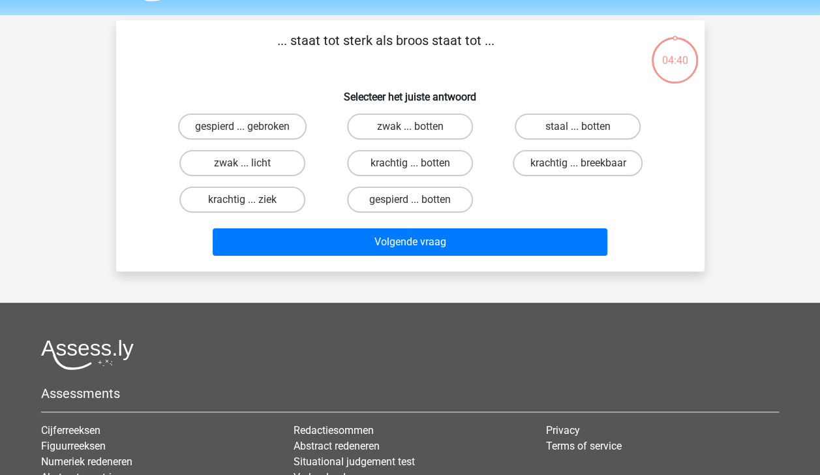
scroll to position [60, 0]
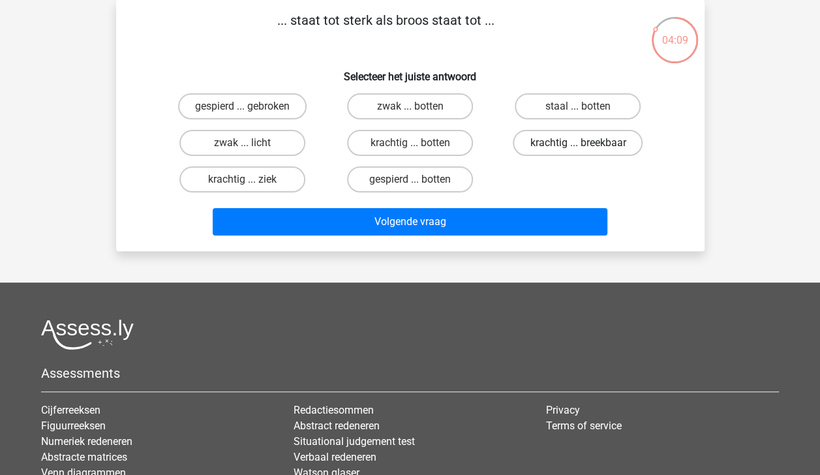
click at [557, 142] on label "krachtig ... breekbaar" at bounding box center [578, 143] width 130 height 26
click at [578, 143] on input "krachtig ... breekbaar" at bounding box center [582, 147] width 8 height 8
radio input "true"
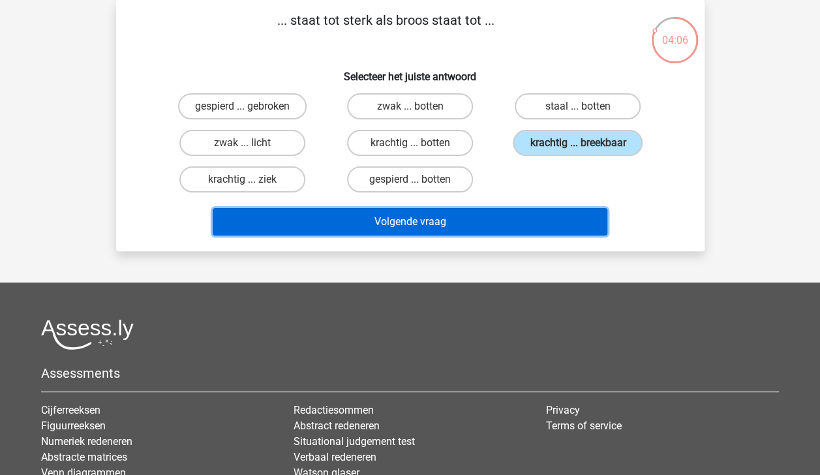
click at [513, 224] on button "Volgende vraag" at bounding box center [410, 221] width 395 height 27
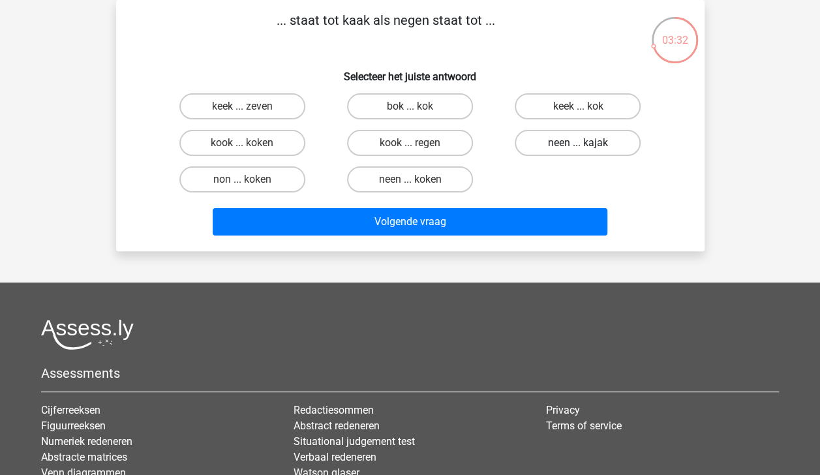
click at [564, 147] on label "neen ... kajak" at bounding box center [578, 143] width 126 height 26
click at [578, 147] on input "neen ... kajak" at bounding box center [582, 147] width 8 height 8
radio input "true"
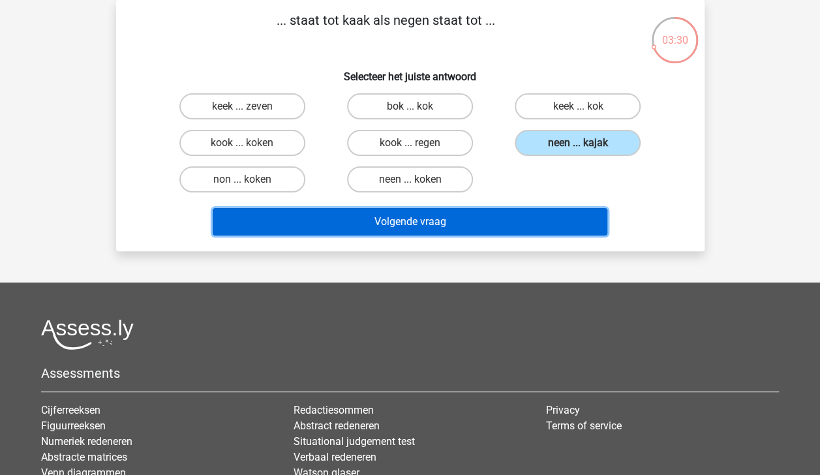
click at [513, 223] on button "Volgende vraag" at bounding box center [410, 221] width 395 height 27
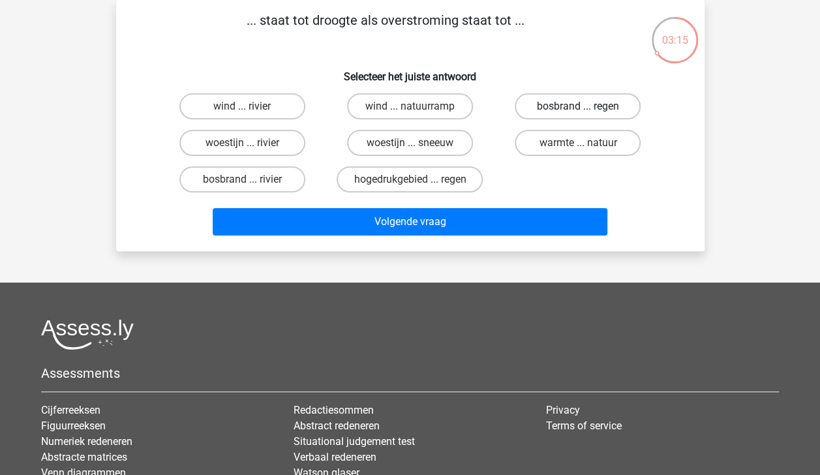
click at [583, 106] on label "bosbrand ... regen" at bounding box center [578, 106] width 126 height 26
click at [583, 106] on input "bosbrand ... regen" at bounding box center [582, 110] width 8 height 8
radio input "true"
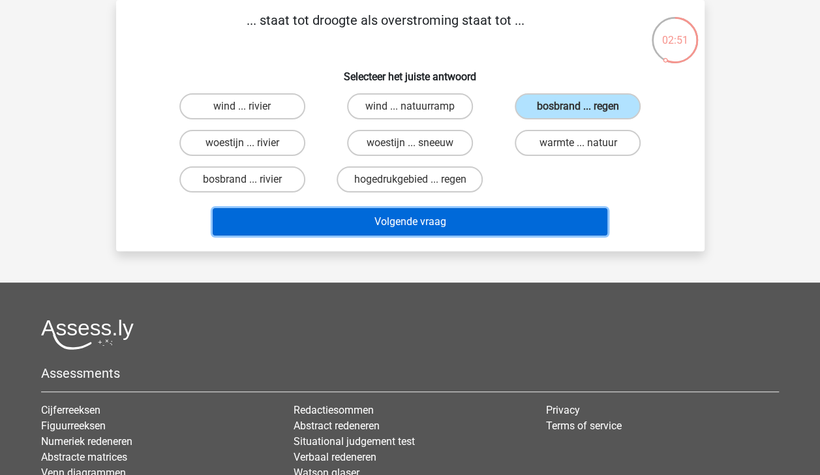
click at [489, 223] on button "Volgende vraag" at bounding box center [410, 221] width 395 height 27
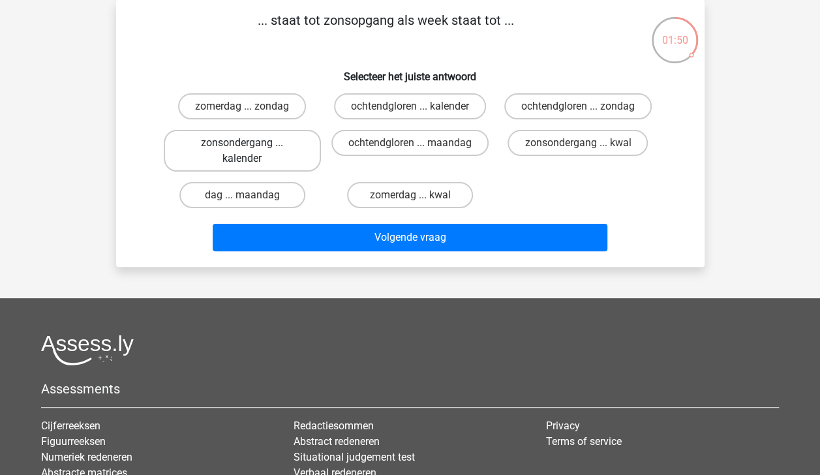
click at [273, 156] on label "zonsondergang ... kalender" at bounding box center [242, 151] width 157 height 42
click at [250, 151] on input "zonsondergang ... kalender" at bounding box center [246, 147] width 8 height 8
radio input "true"
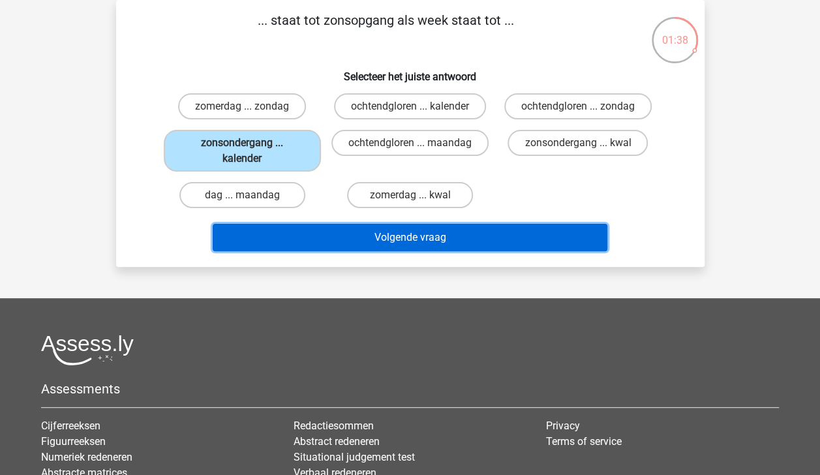
click at [378, 236] on button "Volgende vraag" at bounding box center [410, 237] width 395 height 27
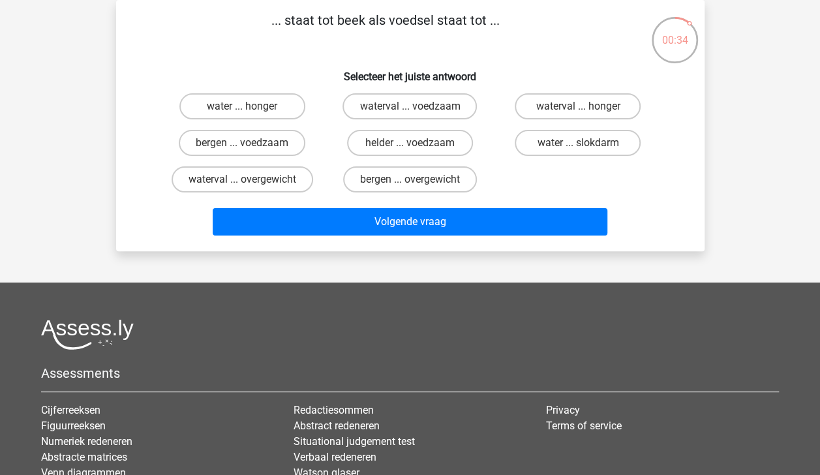
click at [578, 147] on input "water ... slokdarm" at bounding box center [582, 147] width 8 height 8
radio input "true"
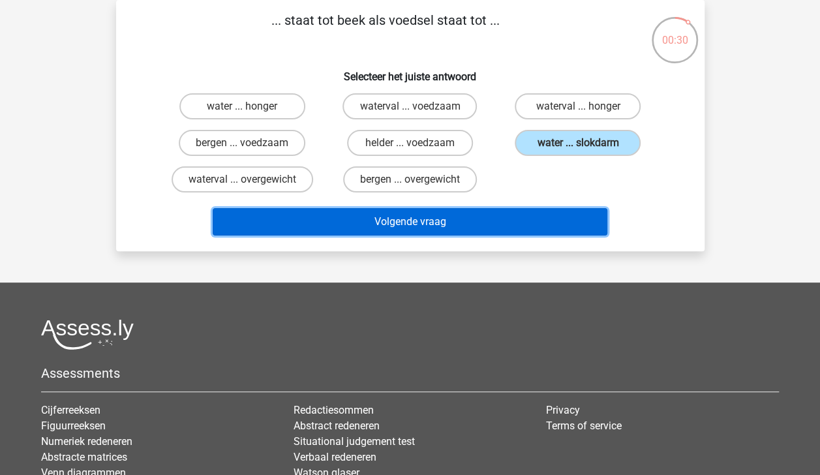
click at [492, 219] on button "Volgende vraag" at bounding box center [410, 221] width 395 height 27
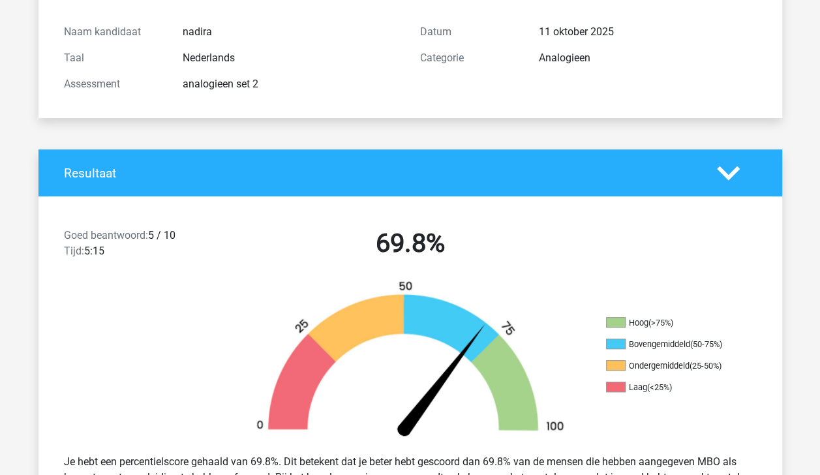
scroll to position [115, 0]
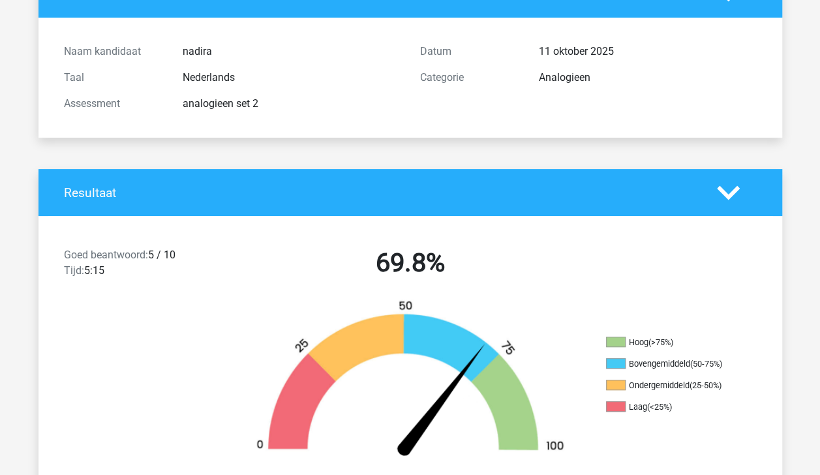
click at [731, 188] on icon at bounding box center [728, 192] width 23 height 23
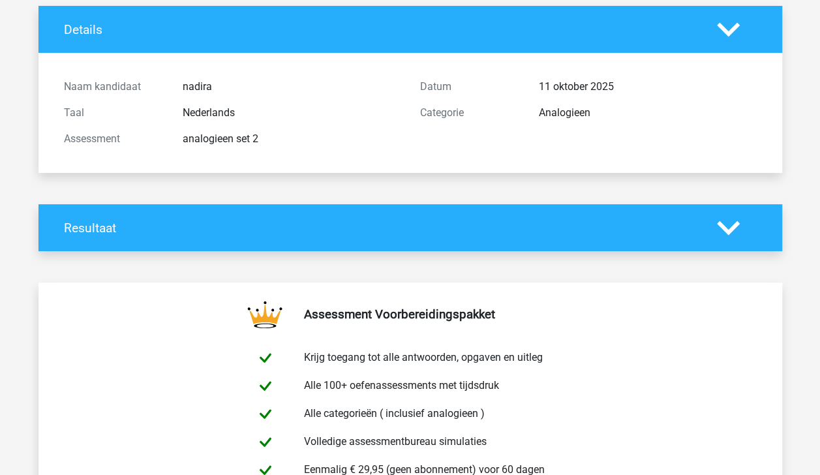
scroll to position [0, 0]
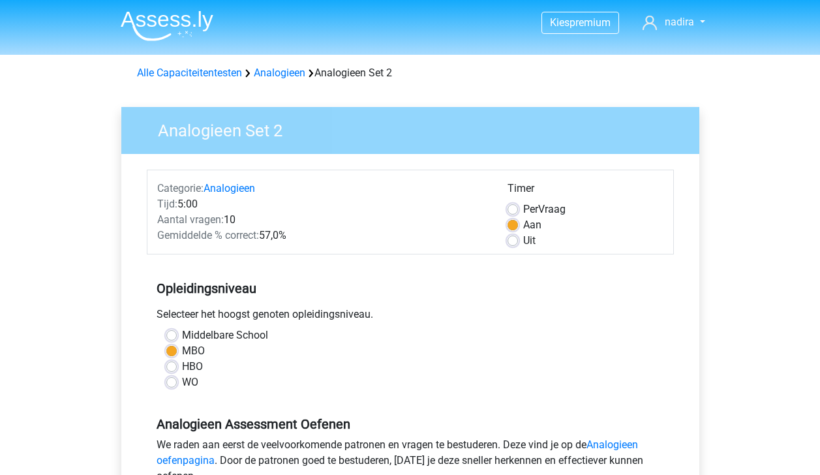
scroll to position [226, 0]
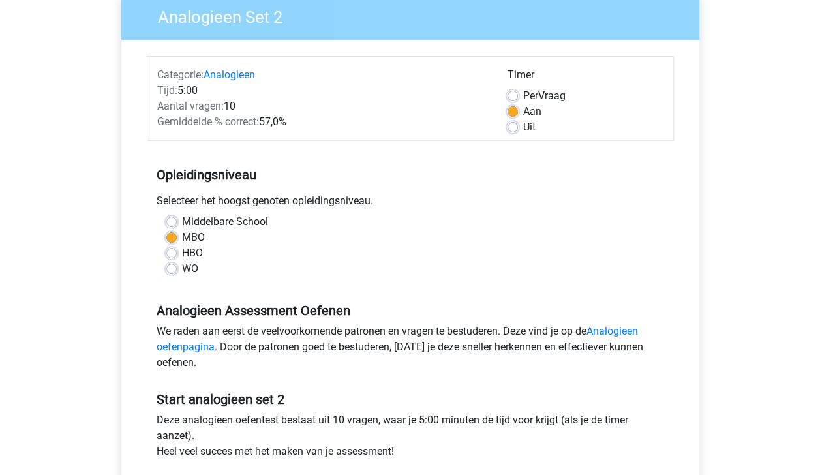
scroll to position [110, 0]
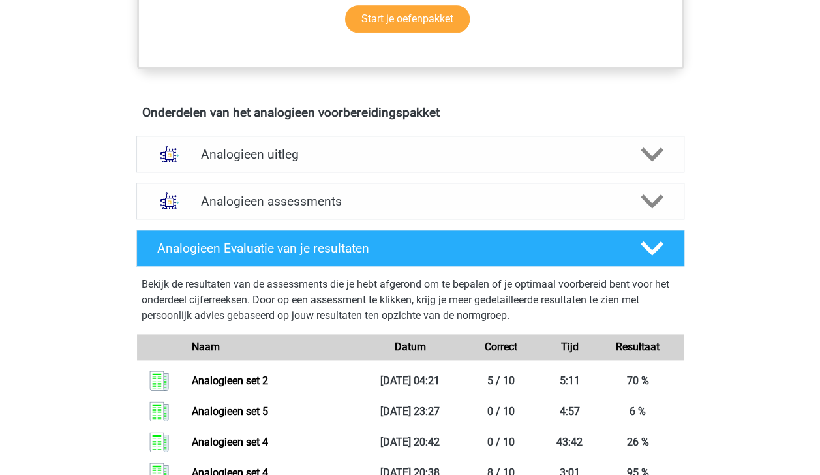
scroll to position [658, 0]
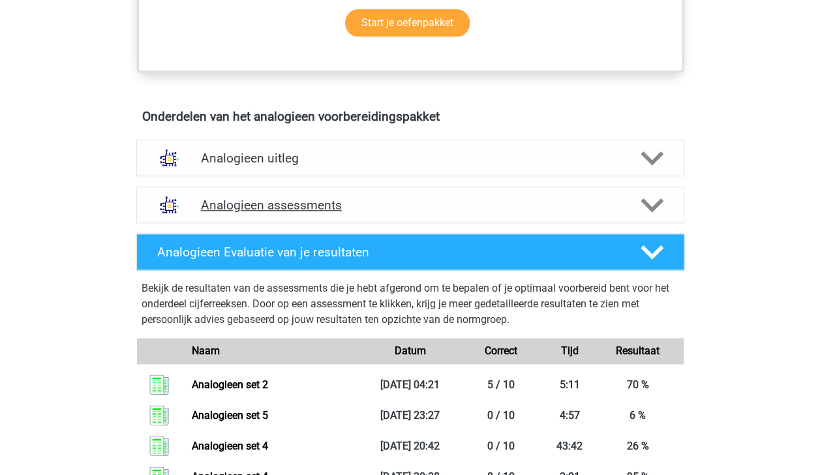
click at [652, 202] on icon at bounding box center [652, 205] width 23 height 23
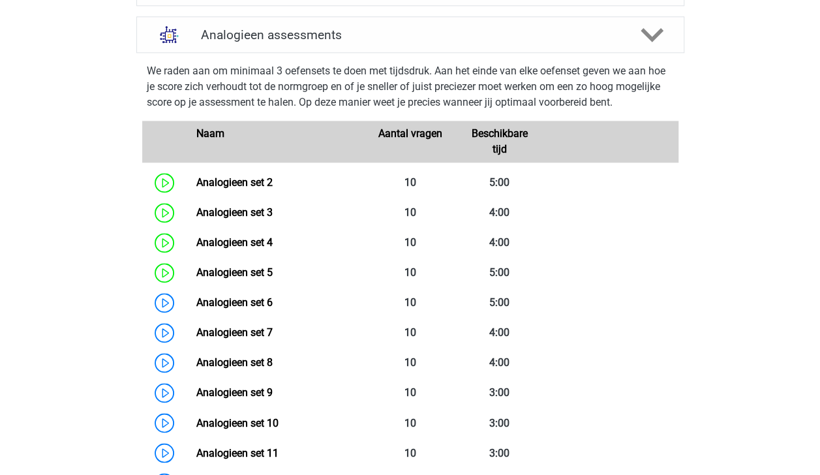
scroll to position [834, 0]
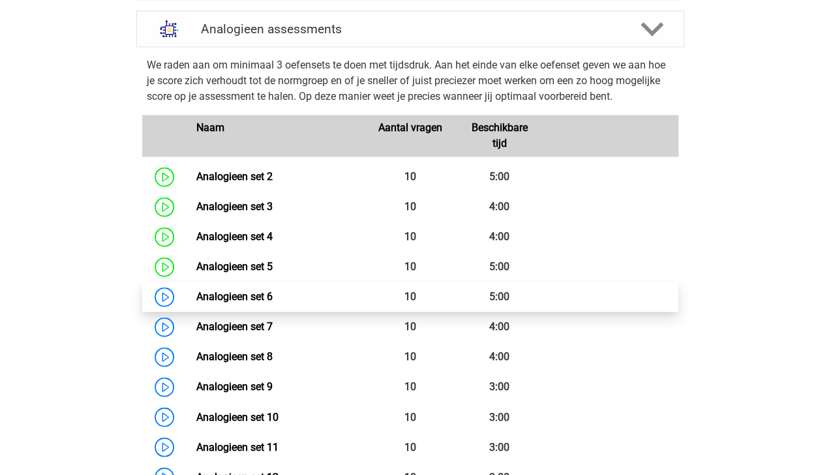
click at [273, 295] on link "Analogieen set 6" at bounding box center [234, 296] width 76 height 12
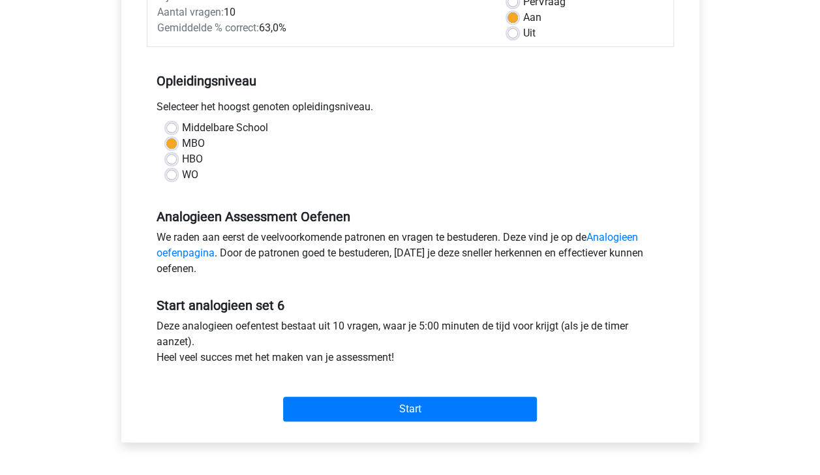
scroll to position [209, 0]
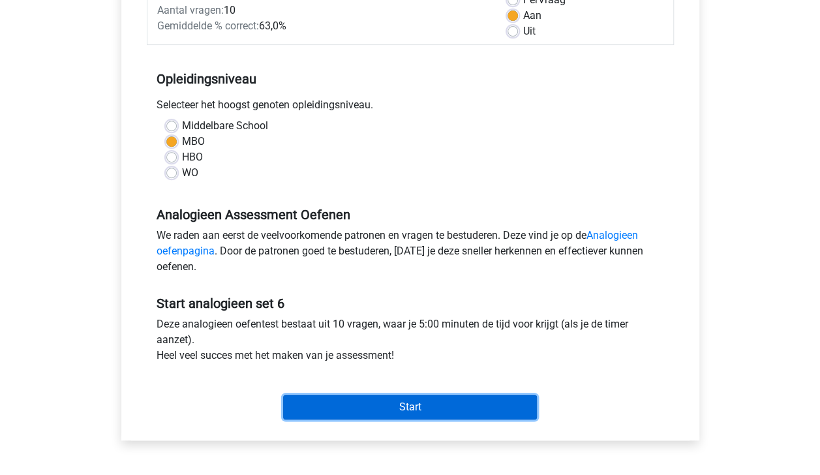
click at [416, 406] on input "Start" at bounding box center [410, 407] width 254 height 25
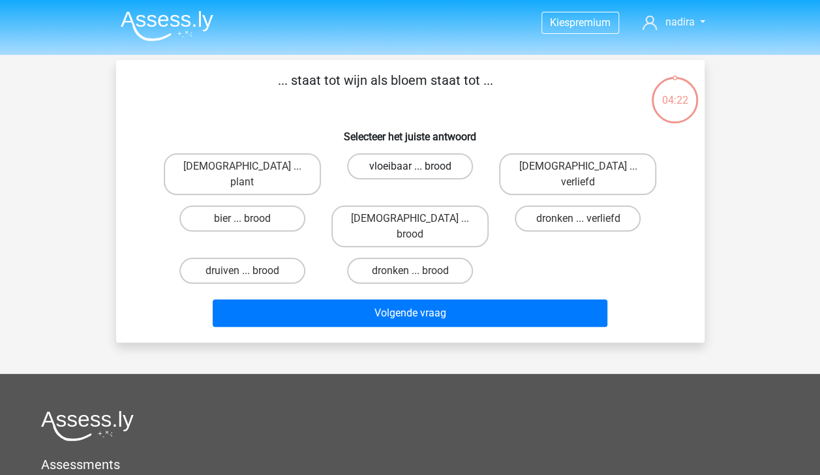
click at [405, 155] on label "vloeibaar ... brood" at bounding box center [410, 166] width 126 height 26
click at [410, 166] on input "vloeibaar ... brood" at bounding box center [414, 170] width 8 height 8
radio input "true"
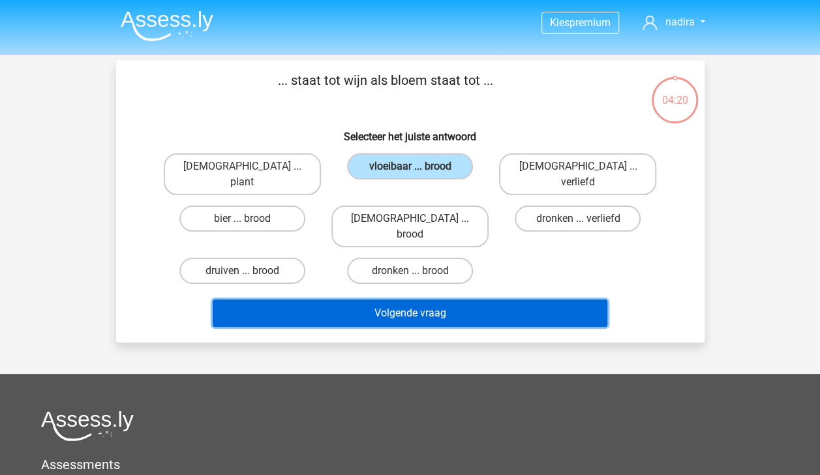
click at [441, 299] on button "Volgende vraag" at bounding box center [410, 312] width 395 height 27
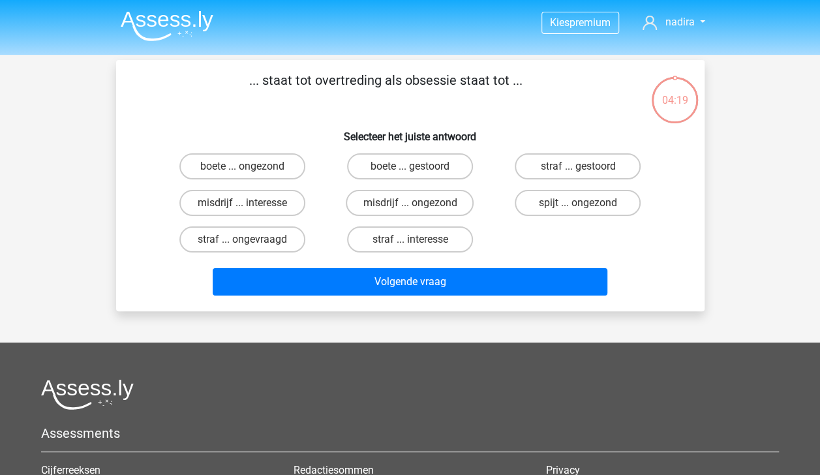
scroll to position [60, 0]
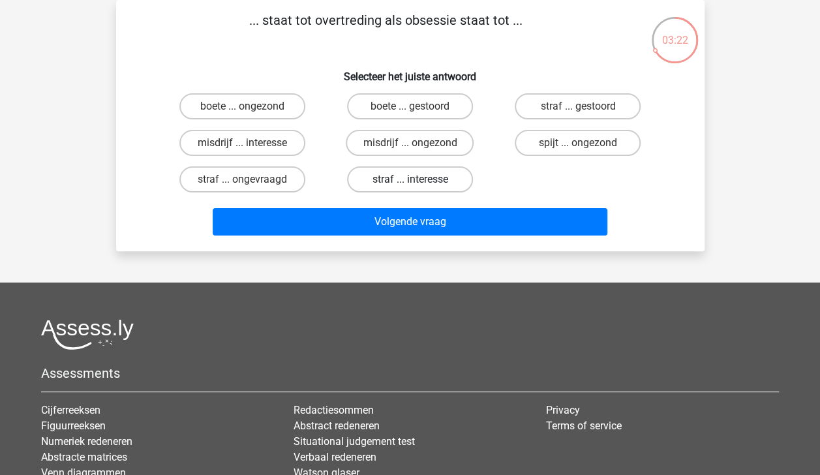
click at [429, 173] on label "straf ... interesse" at bounding box center [410, 179] width 126 height 26
click at [418, 179] on input "straf ... interesse" at bounding box center [414, 183] width 8 height 8
radio input "true"
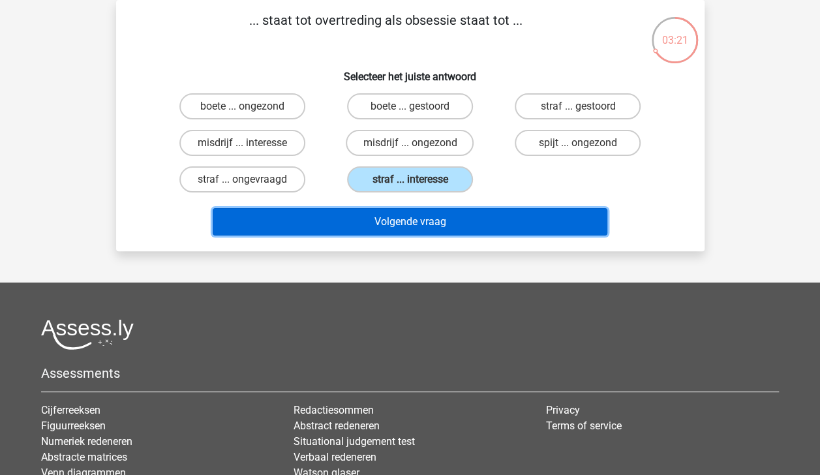
click at [432, 216] on button "Volgende vraag" at bounding box center [410, 221] width 395 height 27
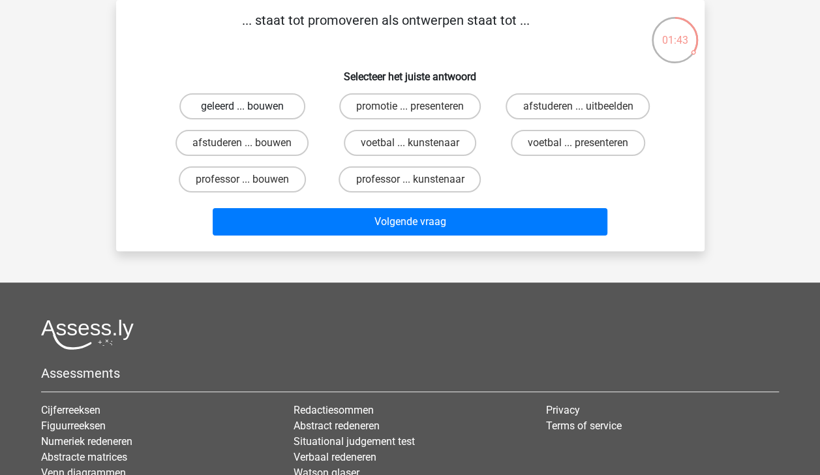
click at [279, 106] on label "geleerd ... bouwen" at bounding box center [242, 106] width 126 height 26
click at [250, 106] on input "geleerd ... bouwen" at bounding box center [246, 110] width 8 height 8
radio input "true"
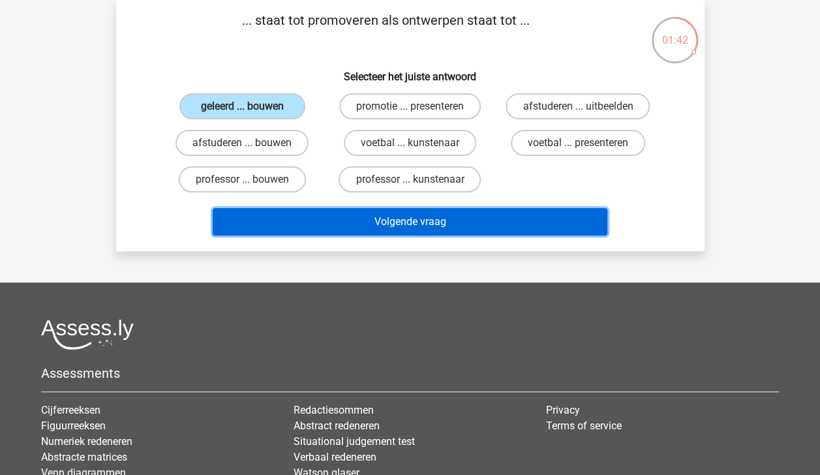
click at [370, 211] on button "Volgende vraag" at bounding box center [410, 221] width 395 height 27
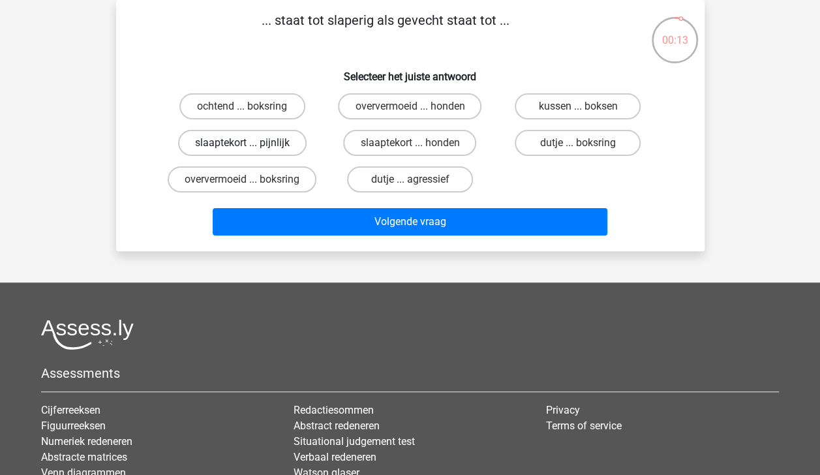
click at [273, 144] on label "slaaptekort ... pijnlijk" at bounding box center [242, 143] width 129 height 26
click at [250, 144] on input "slaaptekort ... pijnlijk" at bounding box center [246, 147] width 8 height 8
radio input "true"
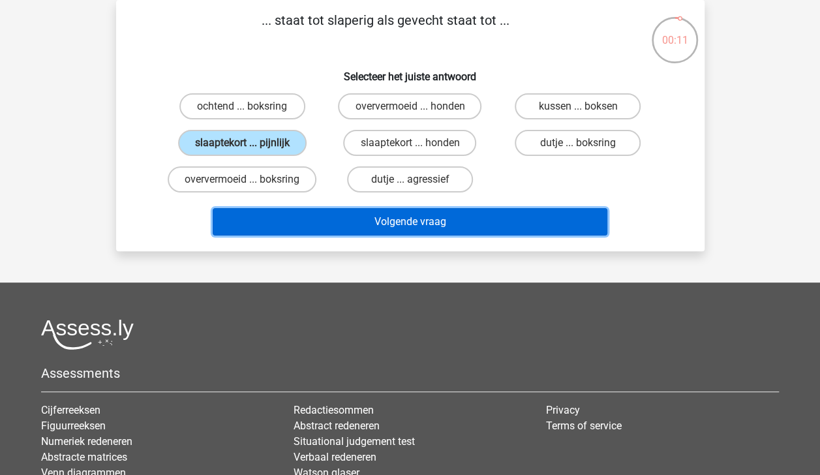
click at [367, 223] on button "Volgende vraag" at bounding box center [410, 221] width 395 height 27
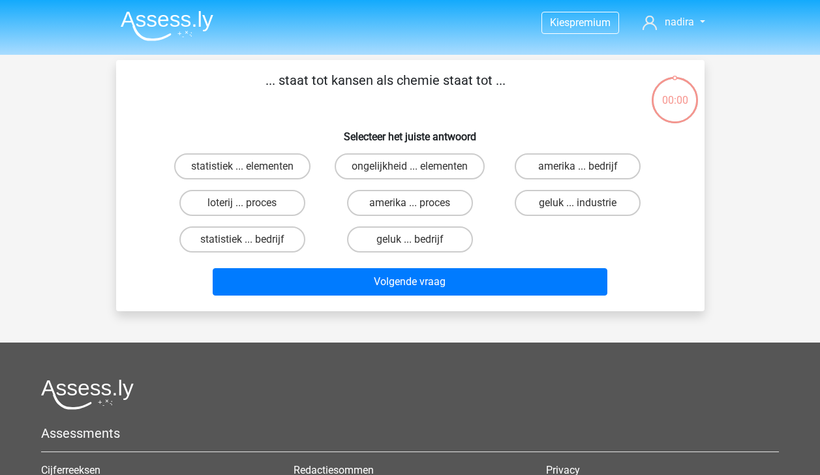
scroll to position [60, 0]
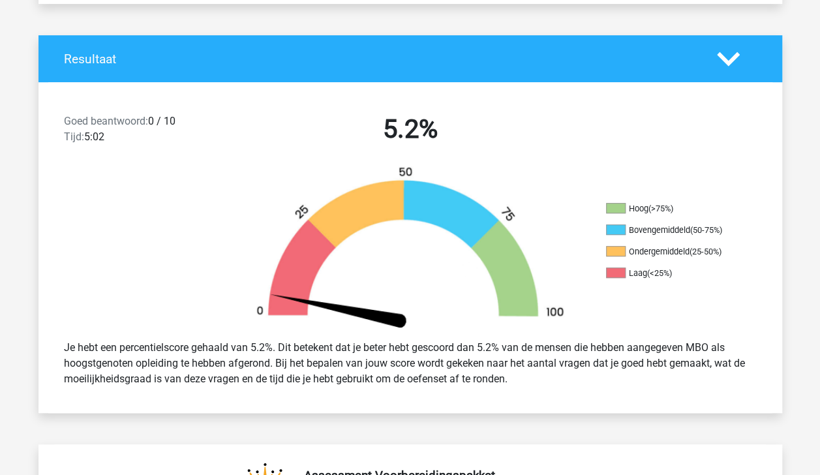
scroll to position [280, 0]
